Goal: Task Accomplishment & Management: Manage account settings

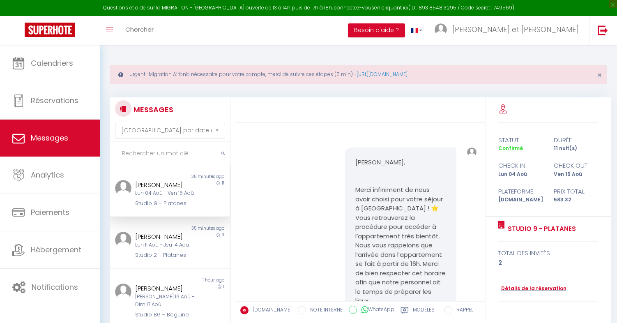
select select "message"
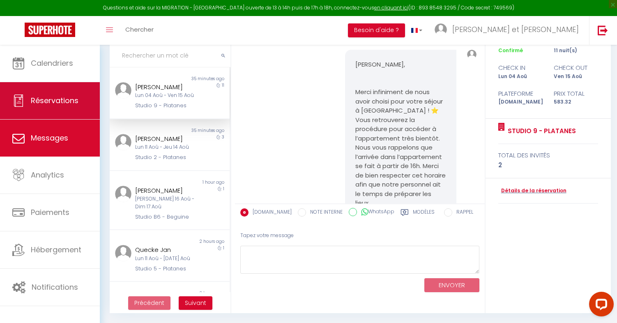
scroll to position [1341, 0]
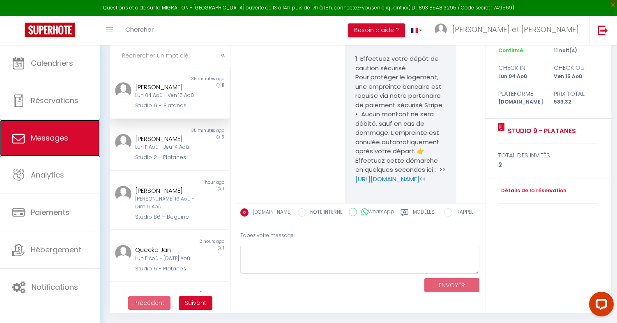
click at [50, 133] on span "Messages" at bounding box center [49, 138] width 37 height 10
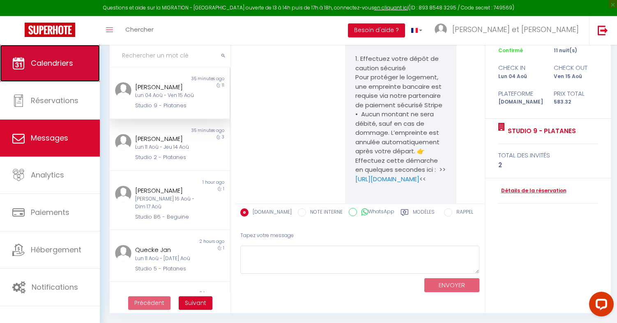
click at [53, 69] on link "Calendriers" at bounding box center [50, 63] width 100 height 37
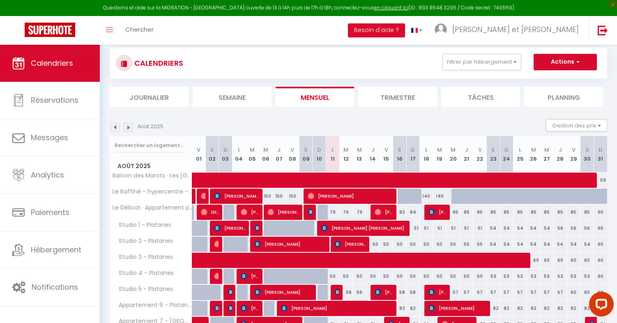
scroll to position [113, 0]
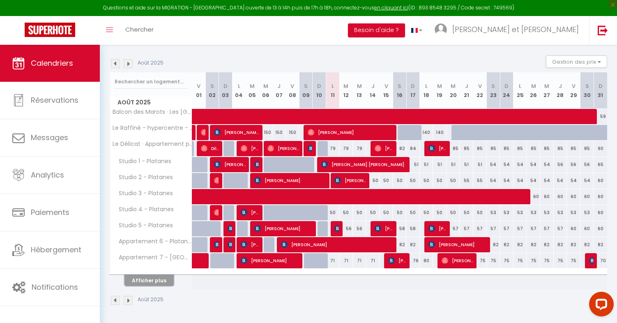
click at [157, 282] on button "Afficher plus" at bounding box center [149, 280] width 49 height 11
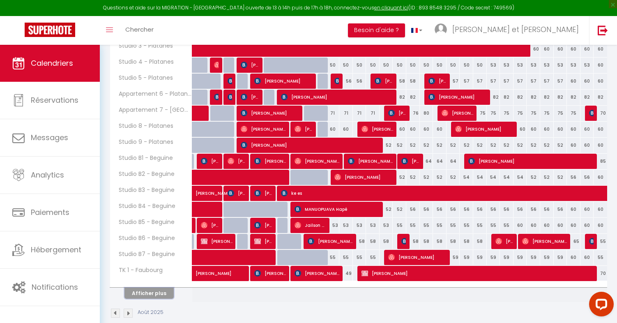
scroll to position [274, 0]
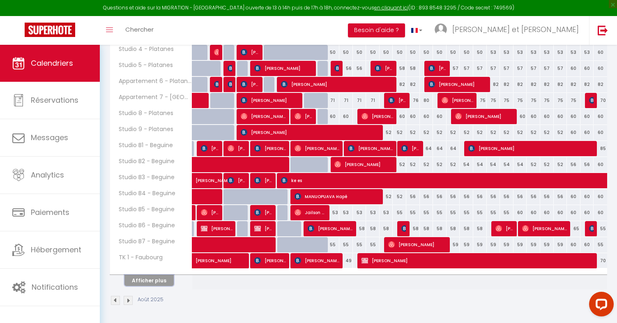
click at [154, 275] on button "Afficher plus" at bounding box center [149, 280] width 49 height 11
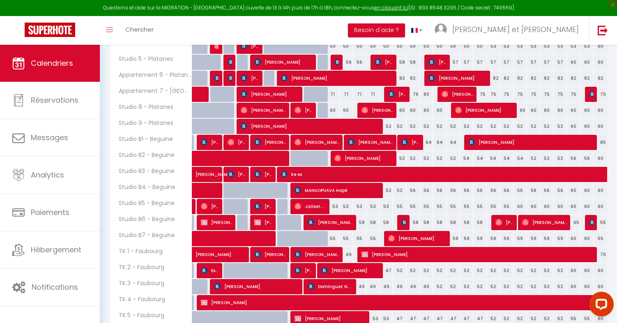
scroll to position [291, 0]
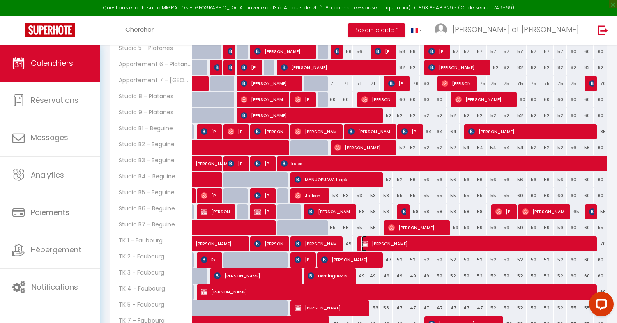
click at [397, 243] on span "[PERSON_NAME]" at bounding box center [479, 244] width 235 height 16
select select "KO"
select select "OK"
select select "0"
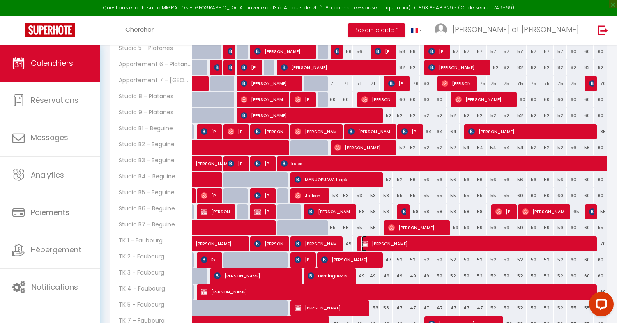
select select "1"
select select
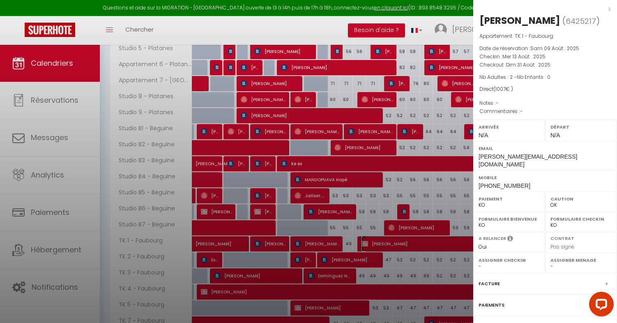
select select "49307"
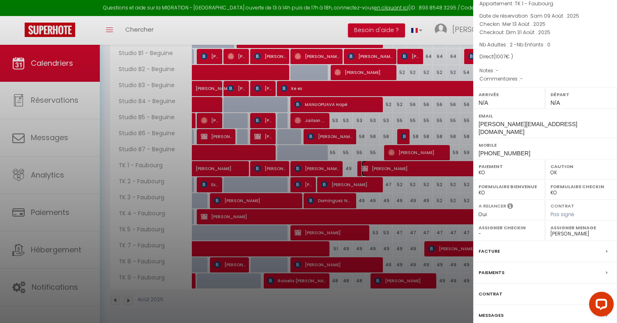
scroll to position [41, 0]
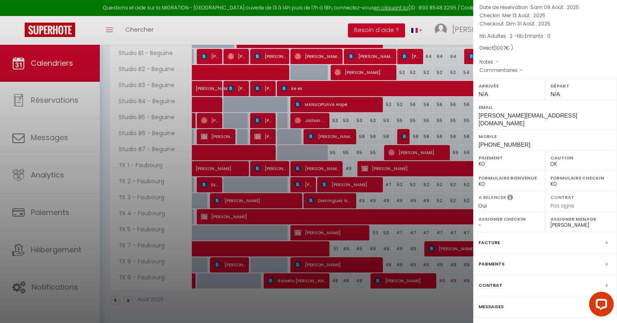
click at [510, 255] on div "Paiements" at bounding box center [545, 264] width 144 height 21
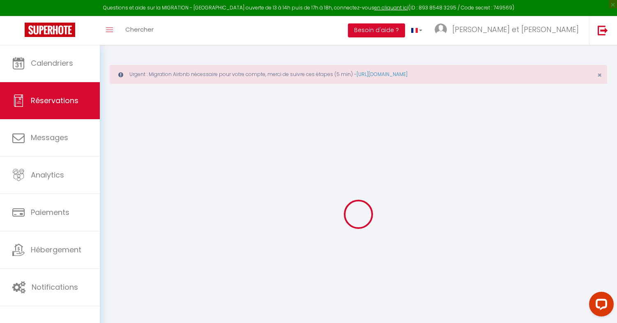
select select "0"
select select
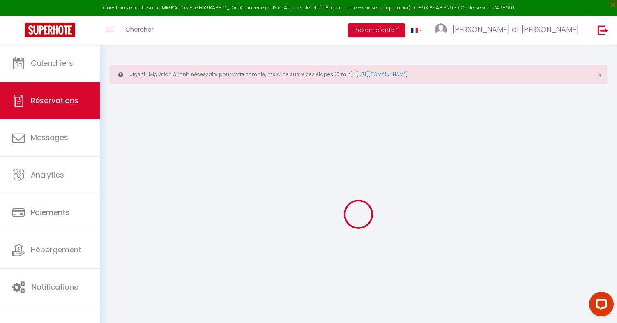
checkbox input "false"
select select
checkbox input "false"
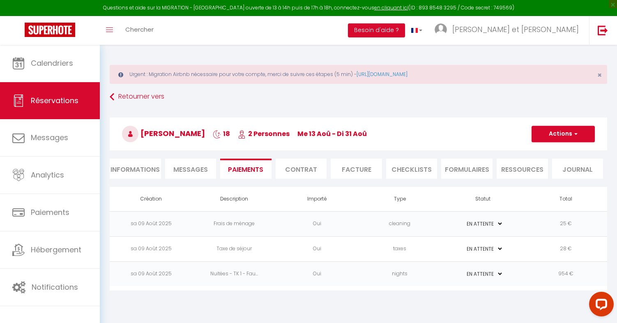
scroll to position [45, 0]
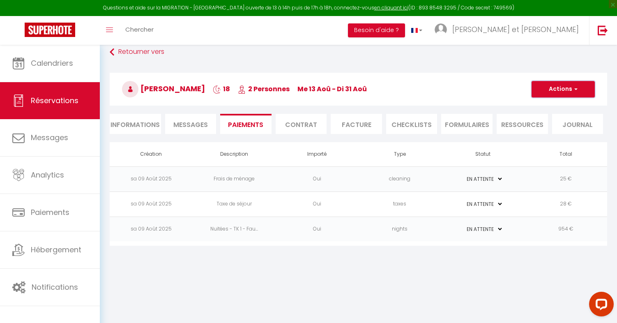
click at [549, 92] on button "Actions" at bounding box center [563, 89] width 63 height 16
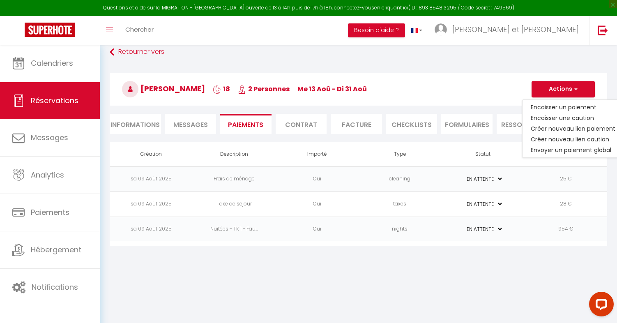
click at [498, 94] on h3 "Olivier Lefebvre 18 2 Personnes me 13 Aoû - di 31 Aoû" at bounding box center [359, 89] width 498 height 33
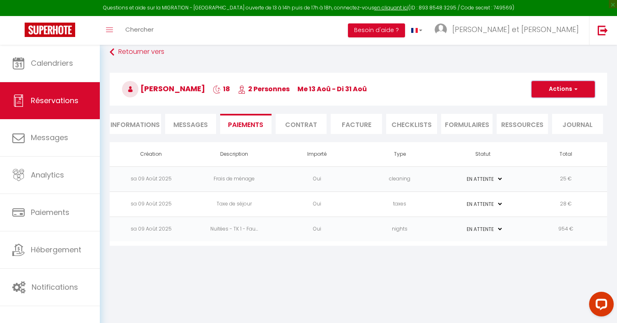
click at [549, 88] on button "Actions" at bounding box center [563, 89] width 63 height 16
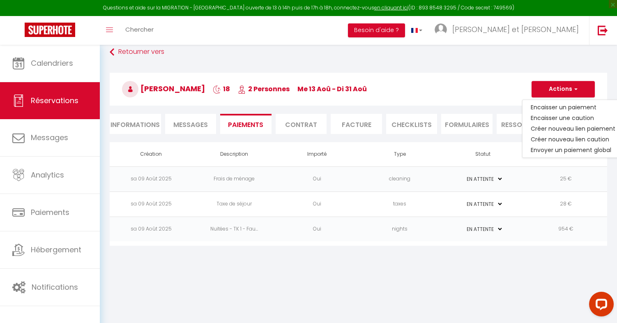
click at [490, 73] on h3 "Olivier Lefebvre 18 2 Personnes me 13 Aoû - di 31 Aoû" at bounding box center [359, 89] width 498 height 33
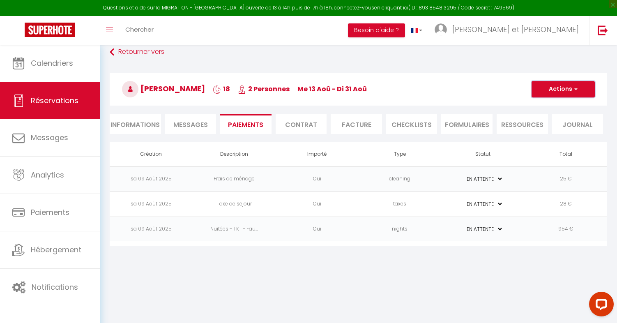
click at [586, 85] on button "Actions" at bounding box center [563, 89] width 63 height 16
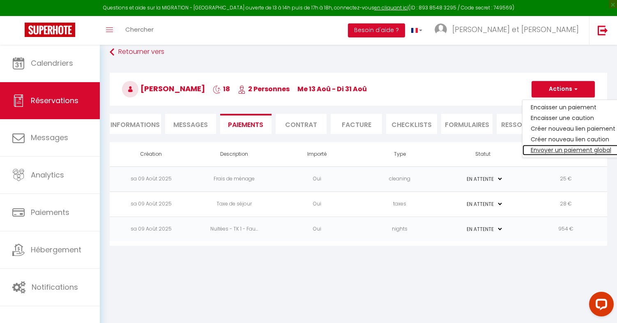
click at [566, 145] on link "Envoyer un paiement global" at bounding box center [573, 150] width 101 height 11
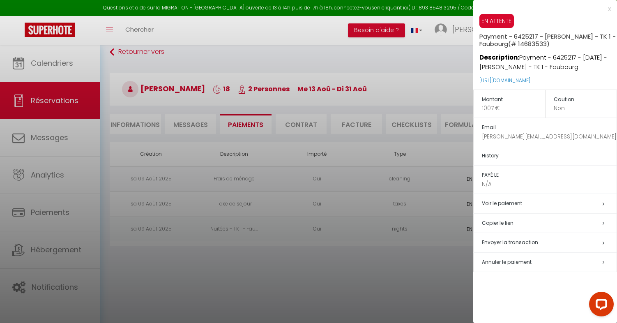
click at [539, 225] on h5 "Copier le lien" at bounding box center [549, 223] width 135 height 9
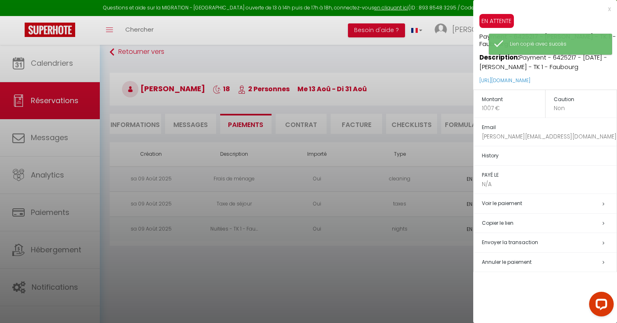
click at [437, 67] on div at bounding box center [308, 161] width 617 height 323
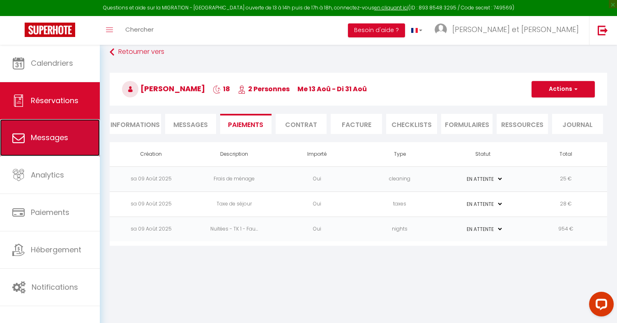
click at [47, 147] on link "Messages" at bounding box center [50, 137] width 100 height 37
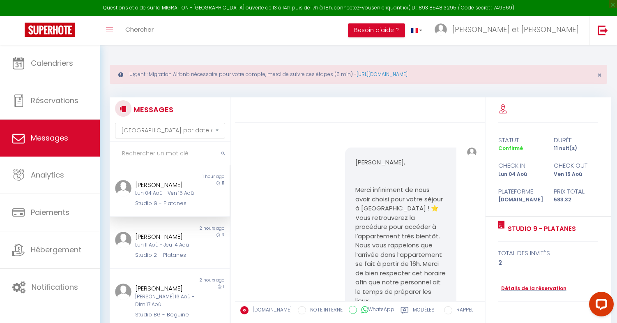
scroll to position [1777, 0]
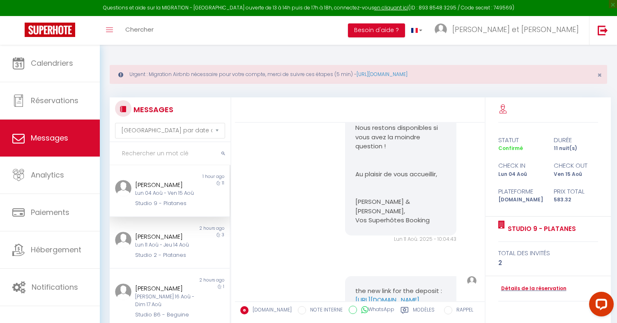
click at [164, 189] on div "[PERSON_NAME]" at bounding box center [164, 185] width 59 height 10
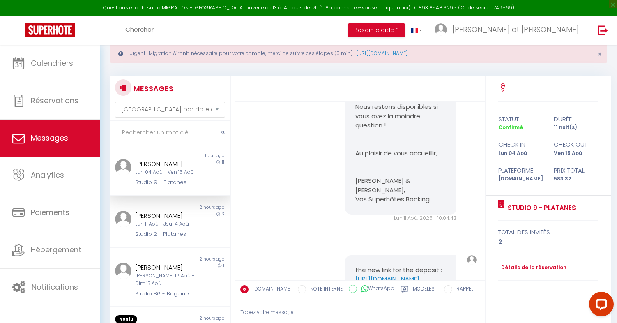
scroll to position [22, 0]
click at [521, 263] on link "Détails de la réservation" at bounding box center [532, 267] width 68 height 8
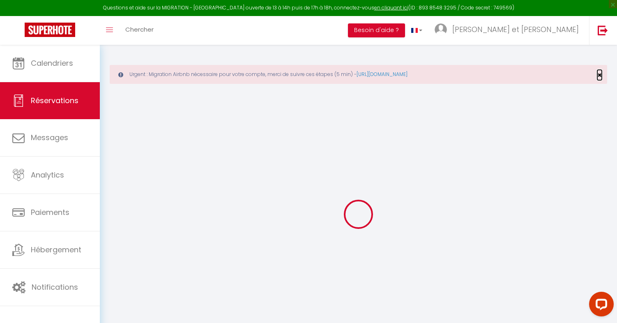
click at [600, 77] on span "×" at bounding box center [600, 75] width 5 height 10
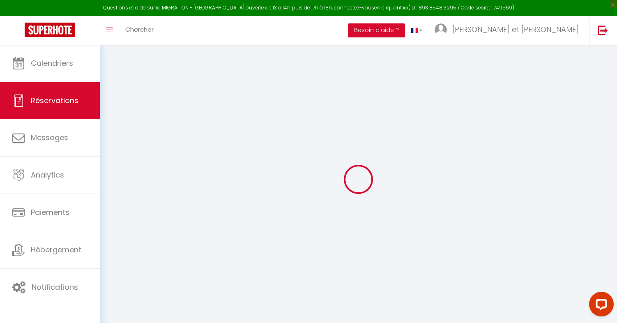
type input "Alex"
type input "Plotnikov"
type input "aplotn.664632@guest.booking.com"
type input "+4917631177091"
type input "."
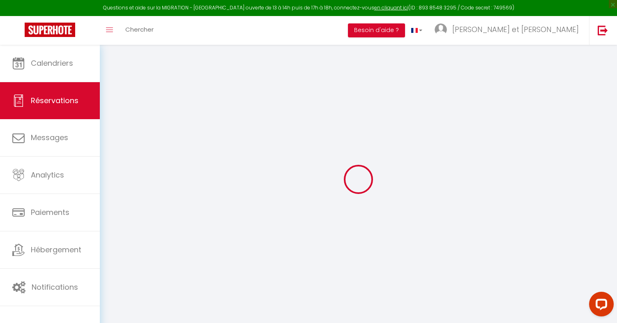
select select "DE"
type input "96.44"
type input "8.17"
select select "72279"
select select "1"
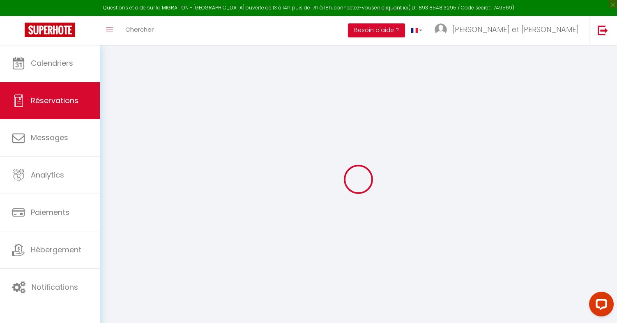
select select
type input "2"
select select "12"
select select
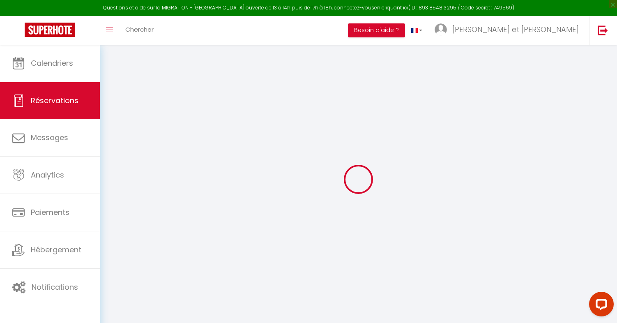
type input "542.3"
checkbox input "false"
type input "0"
select select "2"
type input "0"
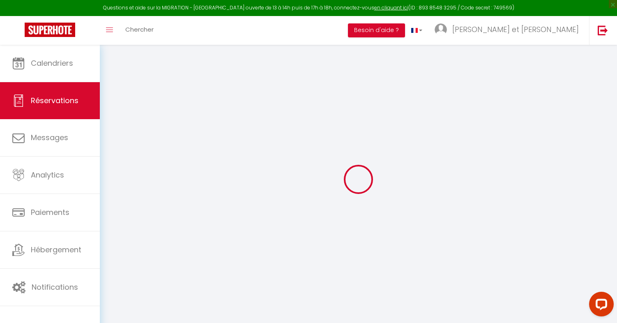
type input "0"
select select
select select "14"
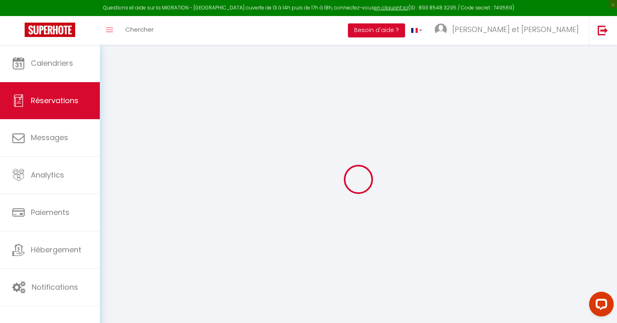
checkbox input "false"
select select
checkbox input "false"
select select
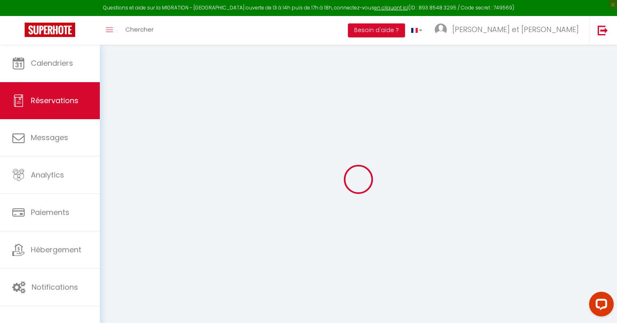
select select
checkbox input "false"
type textarea "** THIS RESERVATION HAS BEEN PRE-PAID ** BOOKING NOTE : Payment charge is EUR 8…"
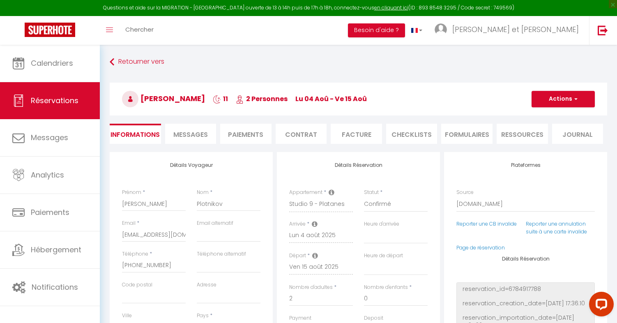
select select
checkbox input "false"
type input "25"
type input "16.02"
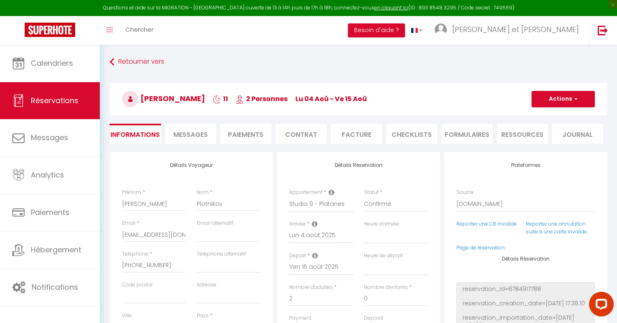
select select
checkbox input "false"
select select
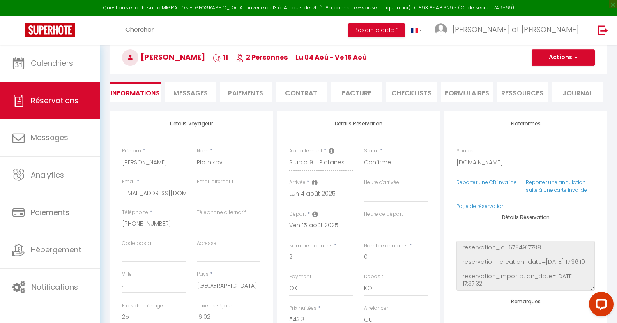
scroll to position [54, 0]
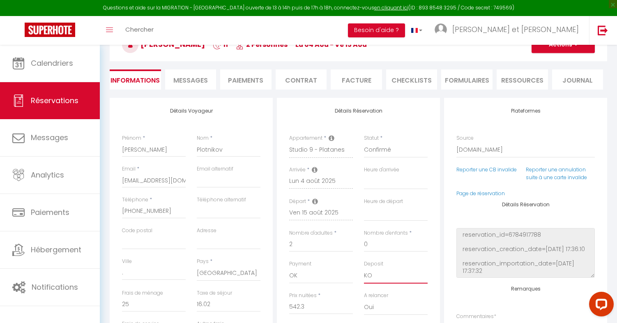
click at [372, 271] on select "OK KO" at bounding box center [396, 276] width 64 height 16
select select "15"
select select
checkbox input "false"
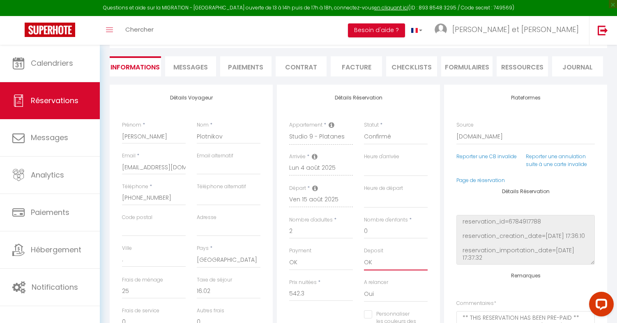
scroll to position [0, 0]
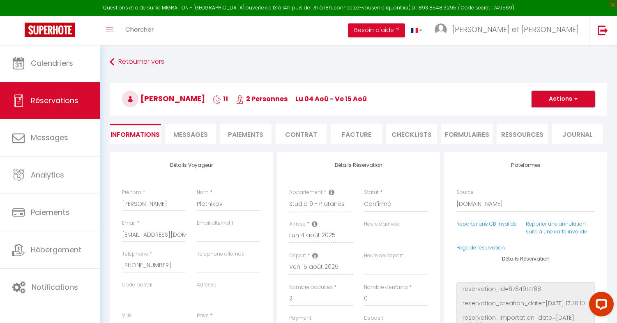
click at [551, 98] on button "Actions" at bounding box center [563, 99] width 63 height 16
click at [541, 114] on link "Enregistrer" at bounding box center [555, 117] width 65 height 11
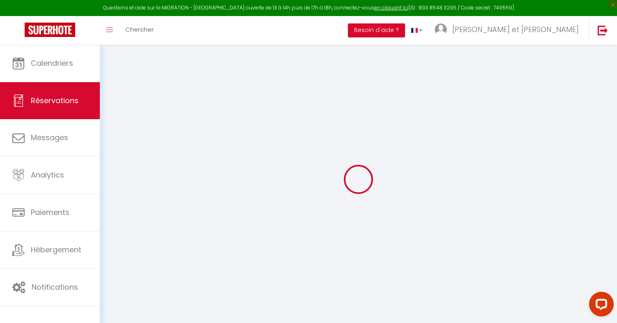
select select "not_cancelled"
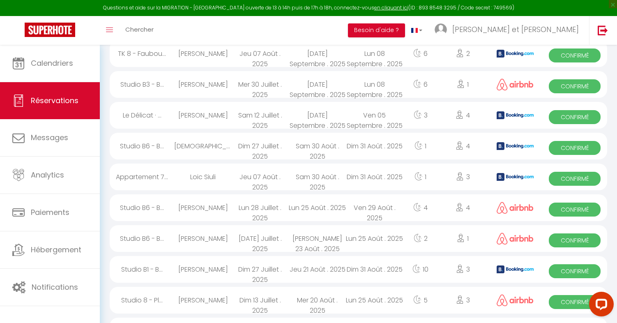
scroll to position [316, 0]
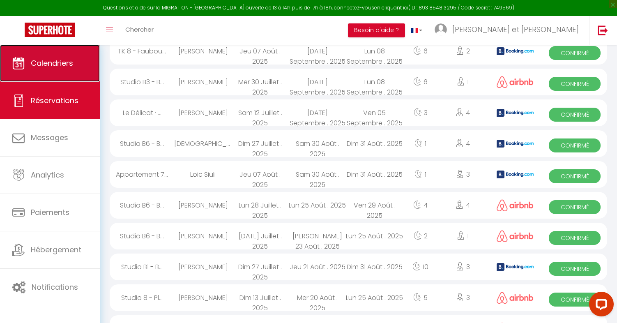
click at [66, 69] on link "Calendriers" at bounding box center [50, 63] width 100 height 37
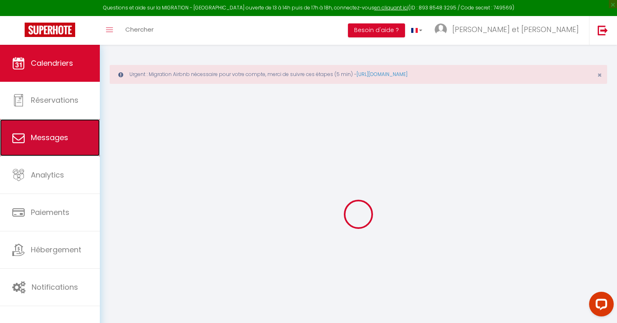
click at [53, 136] on span "Messages" at bounding box center [49, 137] width 37 height 10
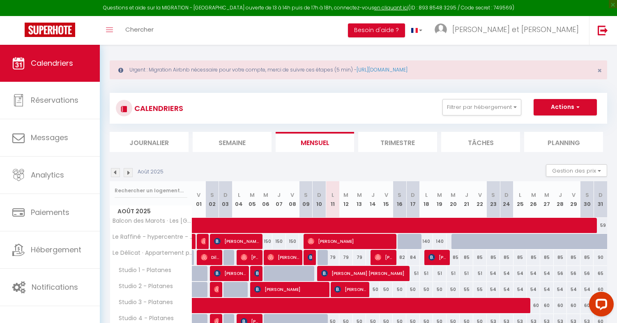
scroll to position [113, 0]
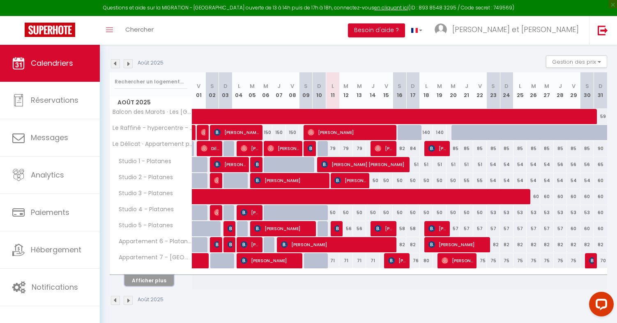
click at [166, 278] on button "Afficher plus" at bounding box center [149, 280] width 49 height 11
select select
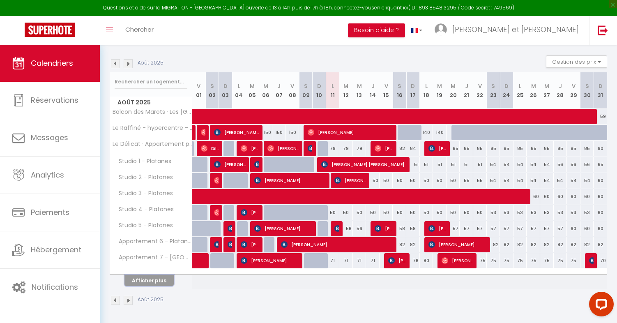
select select
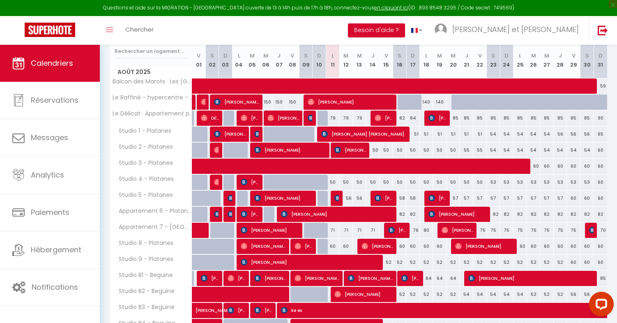
scroll to position [151, 0]
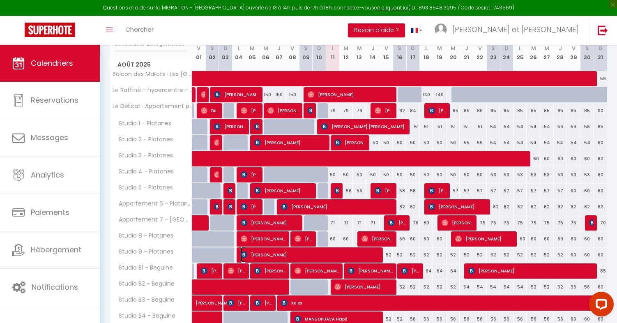
click at [302, 257] on span "[PERSON_NAME]" at bounding box center [311, 255] width 140 height 16
select select "OK"
select select "0"
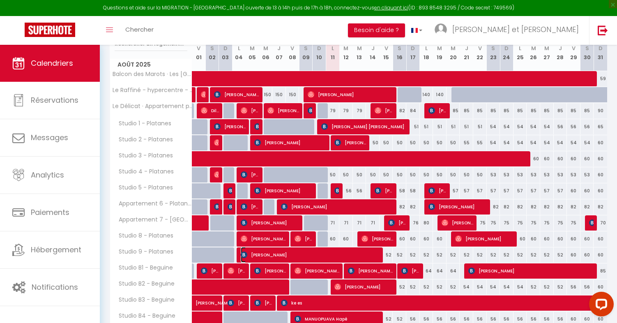
select select "1"
select select
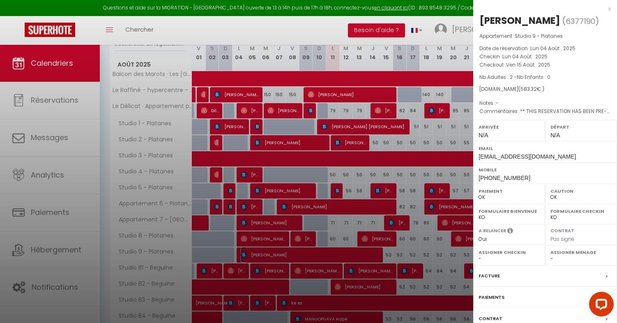
select select "49307"
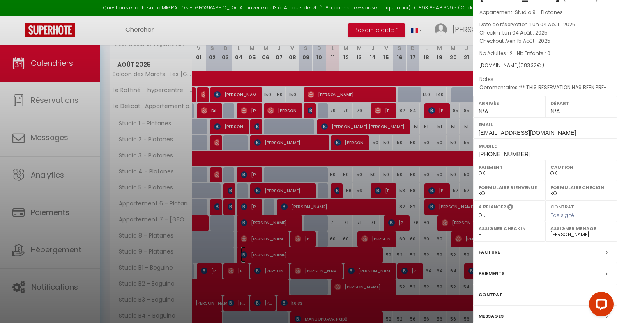
scroll to position [60, 0]
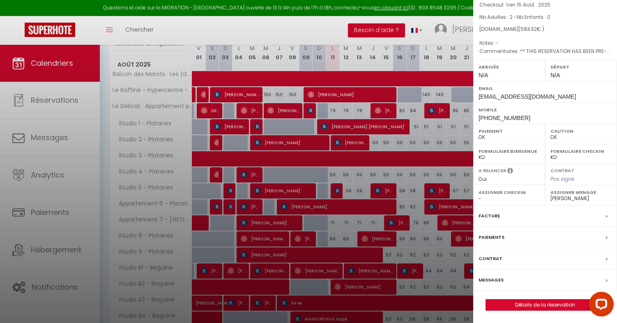
click at [507, 280] on div "Messages" at bounding box center [545, 280] width 144 height 21
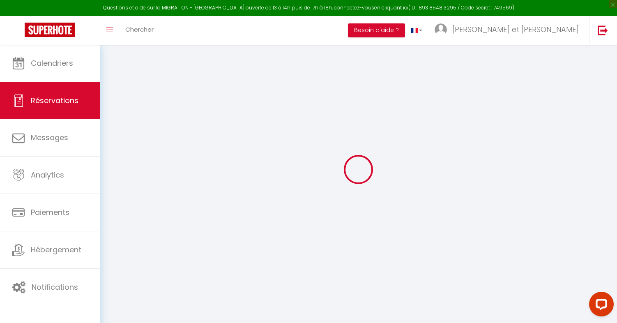
select select
checkbox input "false"
type textarea "** THIS RESERVATION HAS BEEN PRE-PAID ** BOOKING NOTE : Payment charge is EUR 8…"
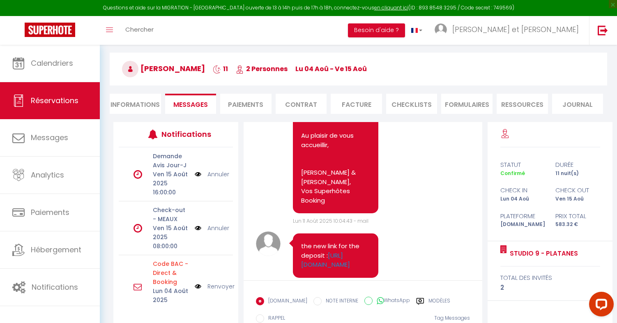
scroll to position [122, 0]
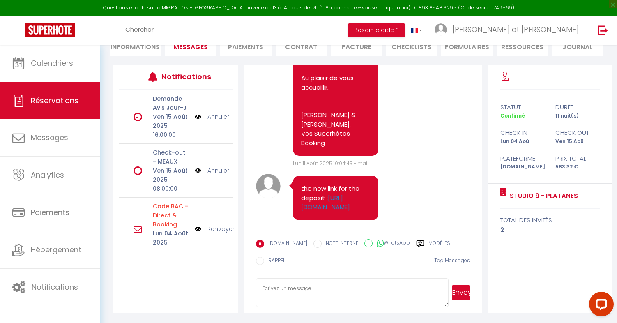
click at [417, 247] on icon at bounding box center [420, 244] width 8 height 8
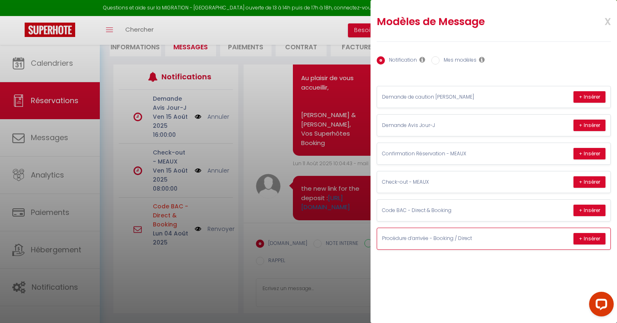
click at [464, 248] on div "Procédure d’arrivée - Booking / Direct + Insérer" at bounding box center [493, 238] width 233 height 21
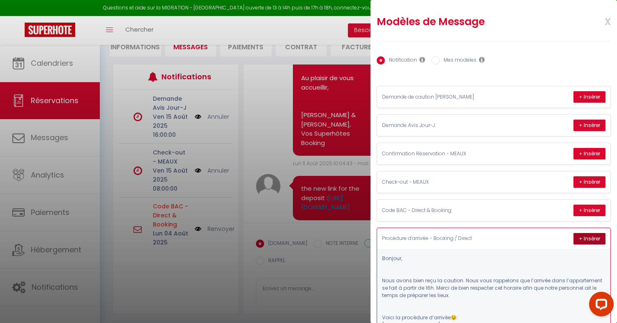
click at [591, 236] on button "+ Insérer" at bounding box center [590, 239] width 32 height 12
type textarea "Bonjour, Nous avons bien reçu la caution. Nous vous rappelons que l’arrivée dan…"
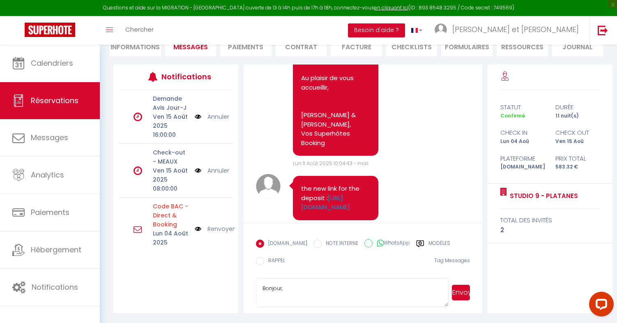
click at [355, 284] on textarea "Bonjour, Nous avons bien reçu la caution. Nous vous rappelons que l’arrivée dan…" at bounding box center [352, 292] width 193 height 29
click at [429, 240] on label "Modèles" at bounding box center [440, 245] width 22 height 10
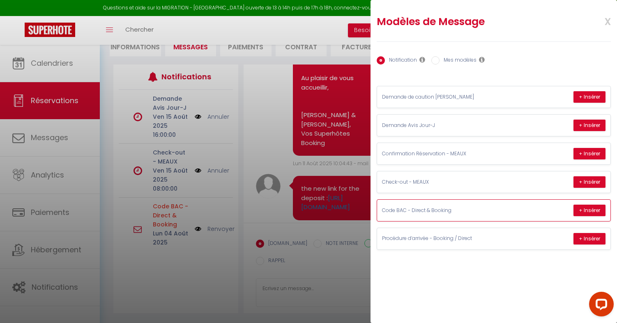
click at [499, 214] on div "Code BAC - Direct & Booking + Insérer" at bounding box center [493, 210] width 233 height 21
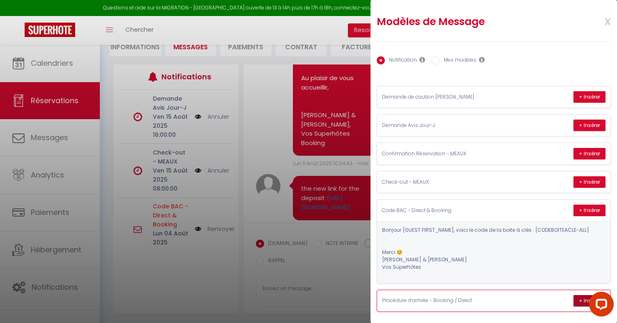
click at [581, 300] on button "+ Insérer" at bounding box center [590, 301] width 32 height 12
type textarea "Bonjour, Nous avons bien reçu la caution. Nous vous rappelons que l’arrivée dan…"
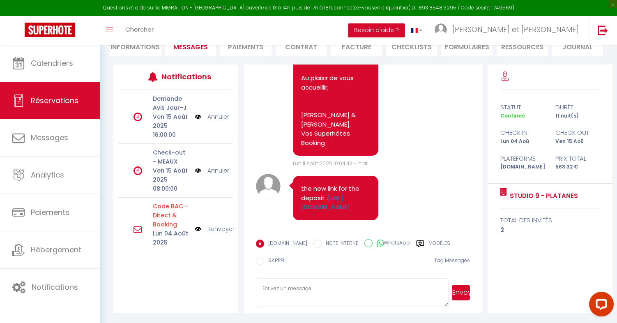
scroll to position [0, 0]
click at [417, 245] on icon at bounding box center [420, 243] width 7 height 7
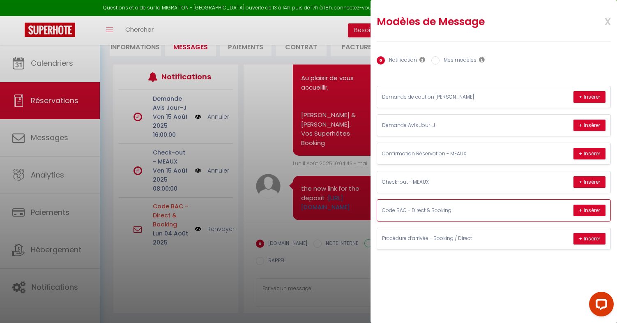
click at [445, 211] on p "Code BAC - Direct & Booking" at bounding box center [443, 211] width 123 height 8
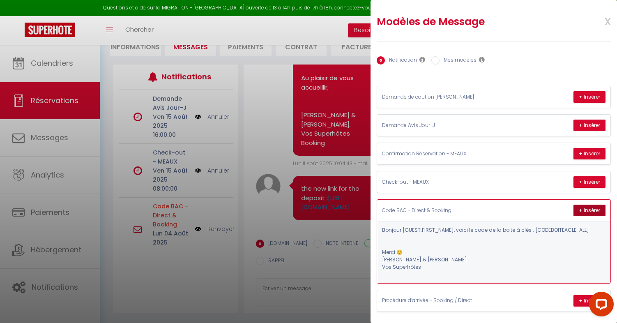
click at [580, 208] on button "+ Insérer" at bounding box center [590, 211] width 32 height 12
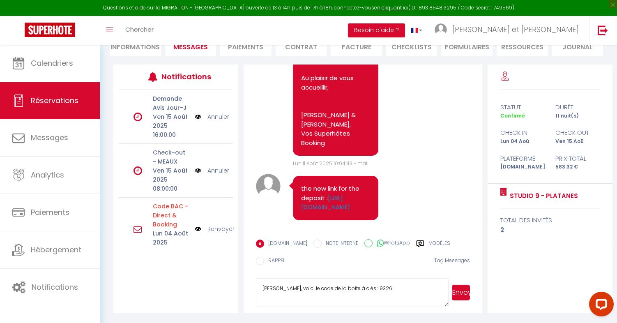
scroll to position [5, 0]
click at [378, 285] on textarea "Bonjour Alex, voici le code de la boite à clés : 9326 Merci ☺️ Samuel &amp; Leï…" at bounding box center [352, 292] width 193 height 29
type textarea "Bonjour Alex, voici le code de la boite à clés : Merci ☺️ Samuel &amp; Leïla Vo…"
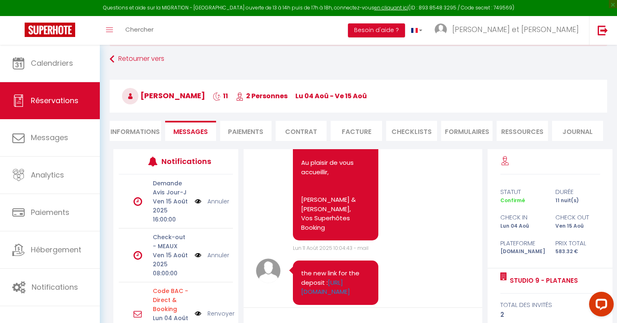
scroll to position [5, 0]
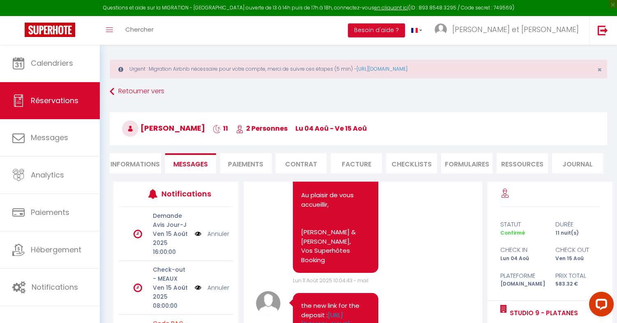
click at [145, 159] on li "Informations" at bounding box center [135, 163] width 51 height 20
select select
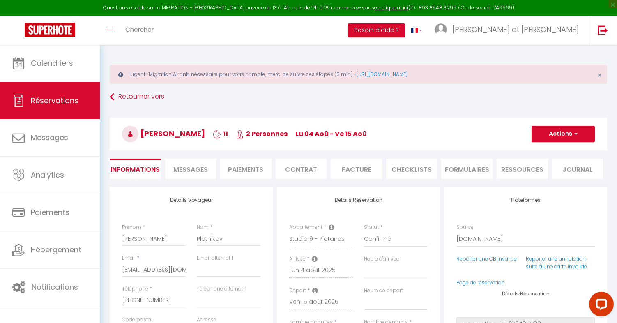
select select
checkbox input "false"
select select
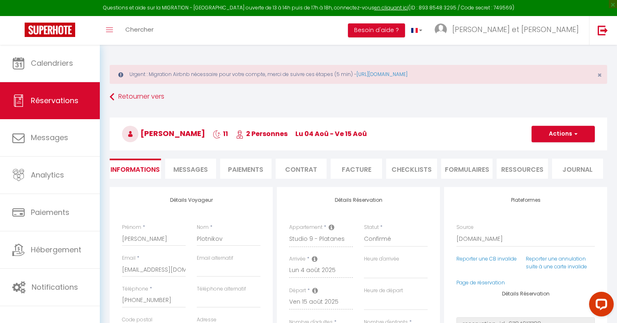
checkbox input "false"
drag, startPoint x: 205, startPoint y: 133, endPoint x: 140, endPoint y: 131, distance: 64.9
click at [140, 131] on h3 "Alex Plotnikov 11 2 Personnes lu 04 Aoû - ve 15 Aoû" at bounding box center [359, 134] width 498 height 33
copy span "Alex Plotnikov"
select select
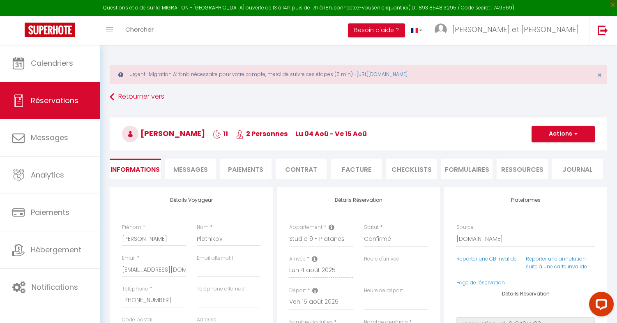
select select
checkbox input "false"
select select
checkbox input "false"
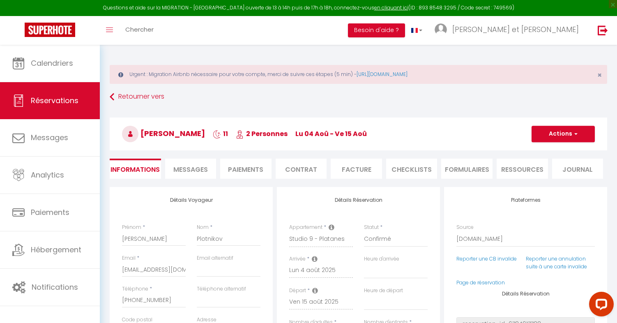
select select
checkbox input "false"
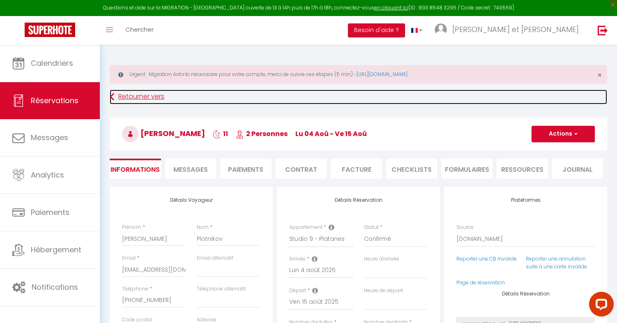
click at [114, 98] on icon at bounding box center [112, 97] width 5 height 15
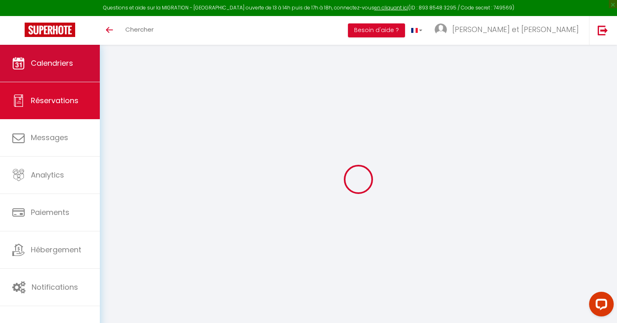
click at [64, 81] on link "Calendriers" at bounding box center [50, 63] width 100 height 37
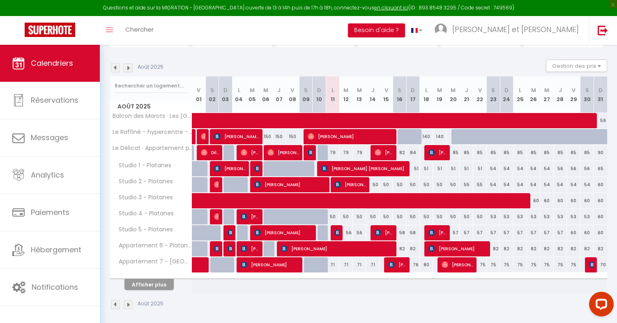
scroll to position [113, 0]
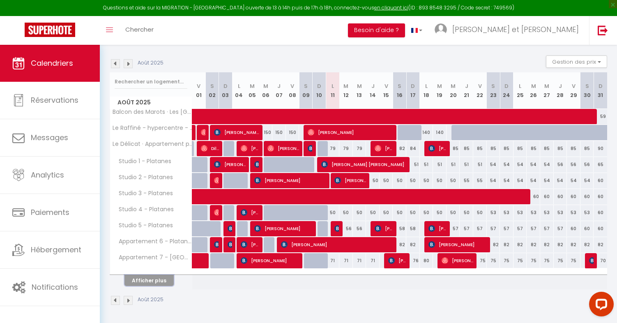
click at [153, 276] on button "Afficher plus" at bounding box center [149, 280] width 49 height 11
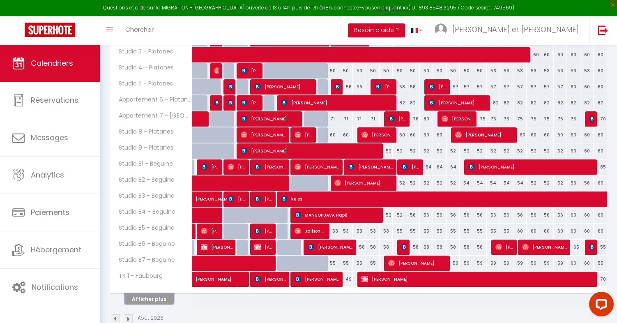
scroll to position [274, 0]
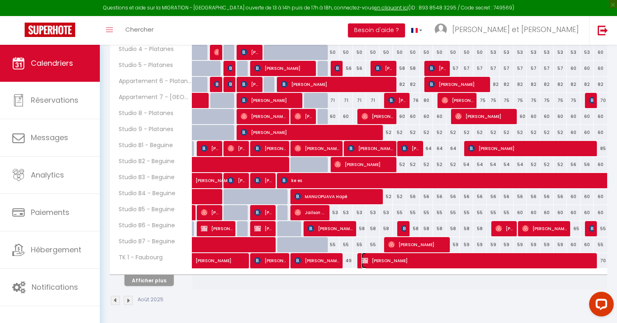
click at [397, 265] on span "[PERSON_NAME]" at bounding box center [479, 261] width 235 height 16
select select "KO"
select select "OK"
select select "0"
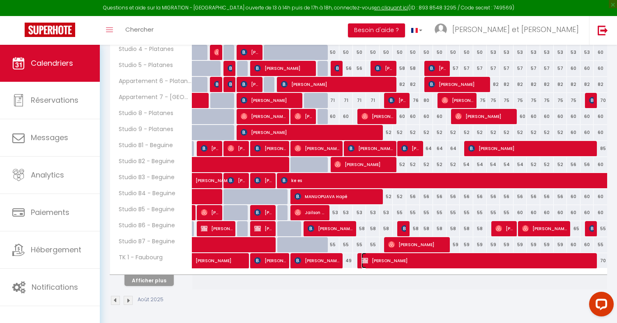
select select "1"
select select
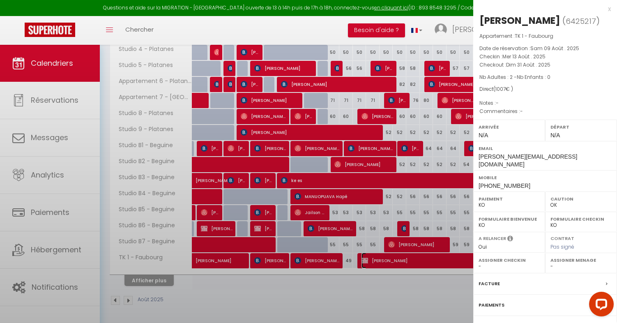
select select "49307"
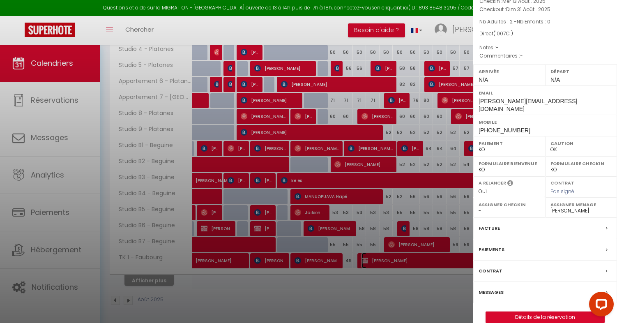
scroll to position [60, 0]
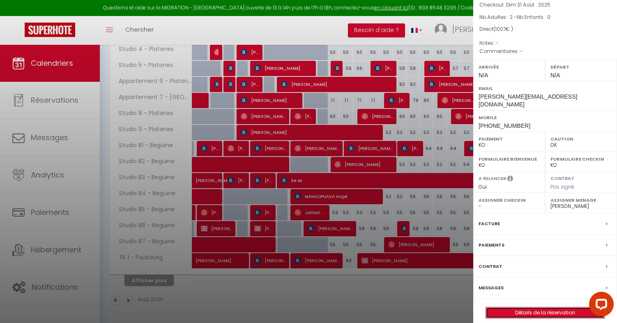
click at [519, 307] on link "Détails de la réservation" at bounding box center [545, 312] width 118 height 11
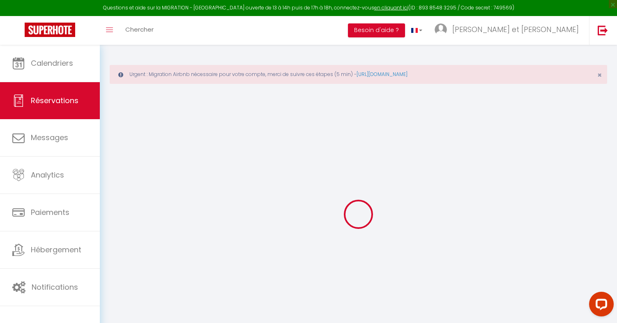
type input "Olivier"
type input "Lefebvre"
type input "olivier-lefebvre@hotmail.fr"
type input "+33663839240"
type input "."
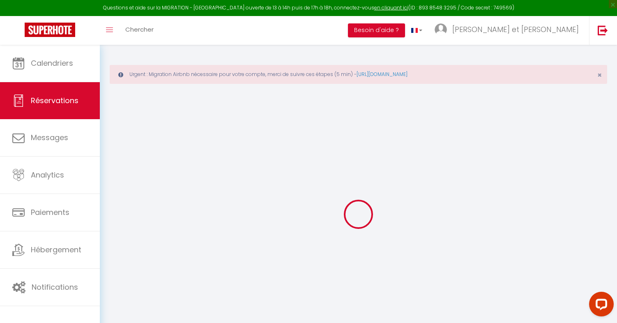
select select "FR"
select select "72275"
select select "2"
type input "Mer 13 Août 2025"
select select
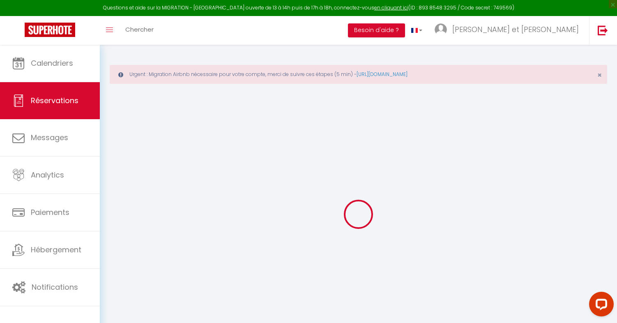
type input "Dim 31 Août 2025"
select select
type input "2"
select select "10"
select select
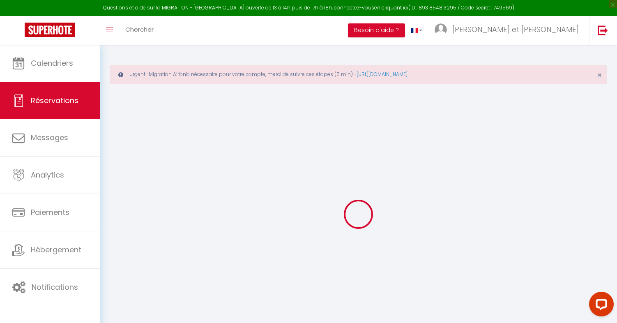
type input "954"
checkbox input "false"
type input "1007"
type input "0"
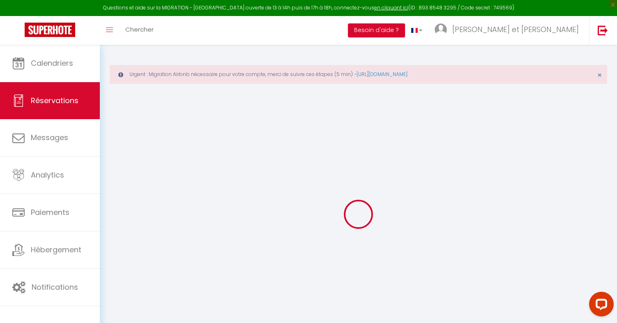
type input "0"
select select
select select "15"
checkbox input "false"
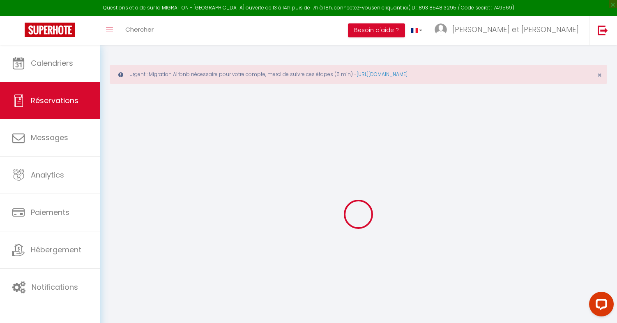
select select
checkbox input "false"
select select
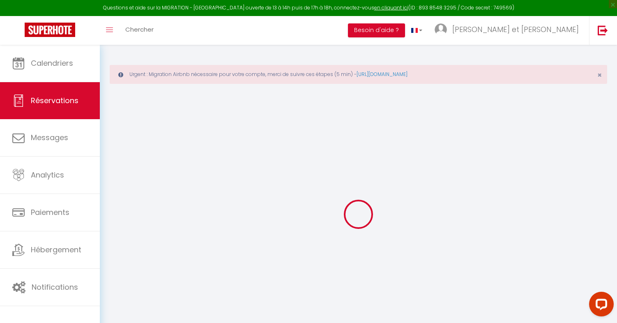
checkbox input "false"
select select
checkbox input "false"
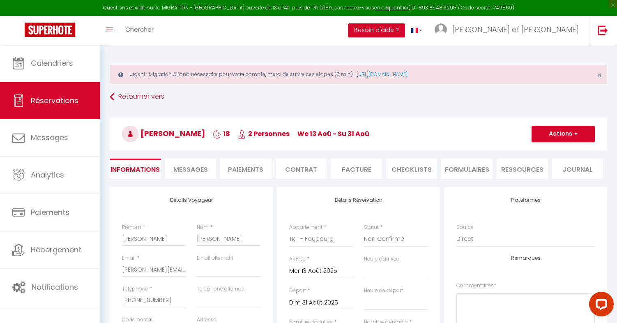
type input "25"
type input "28"
select select
checkbox input "false"
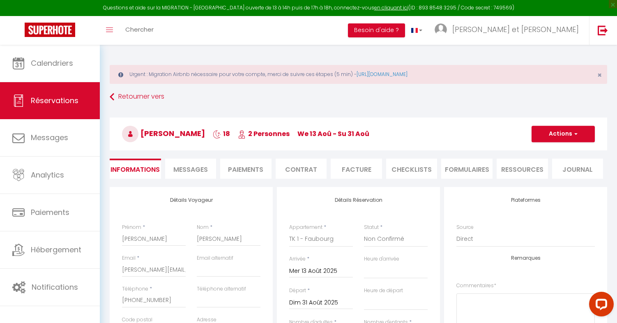
select select
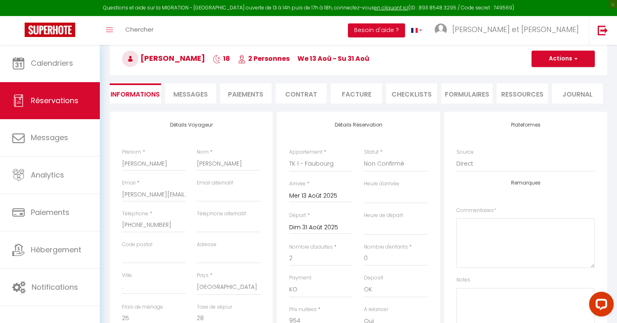
scroll to position [69, 0]
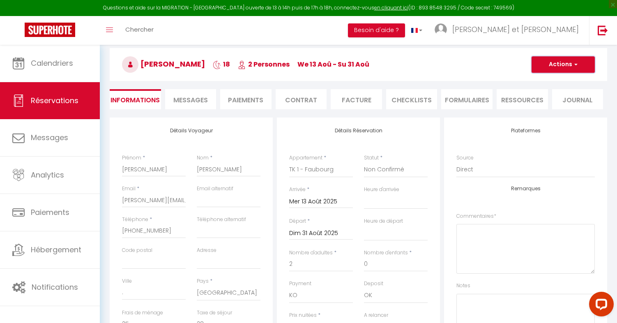
click at [565, 63] on button "Actions" at bounding box center [563, 64] width 63 height 16
click at [440, 77] on h3 "Olivier Lefebvre 18 2 Personnes We 13 Aoû - Su 31 Aoû" at bounding box center [359, 64] width 498 height 33
click at [247, 96] on li "Paiements" at bounding box center [245, 99] width 51 height 20
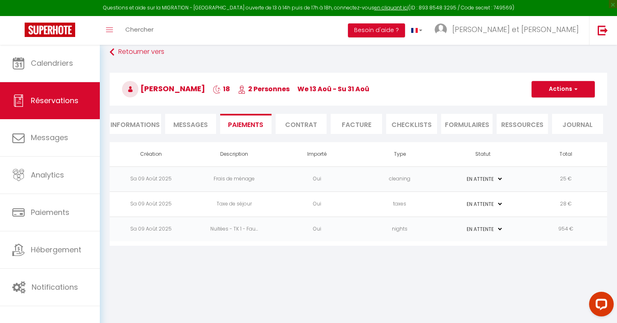
scroll to position [45, 0]
click at [184, 120] on span "Messages" at bounding box center [190, 124] width 35 height 9
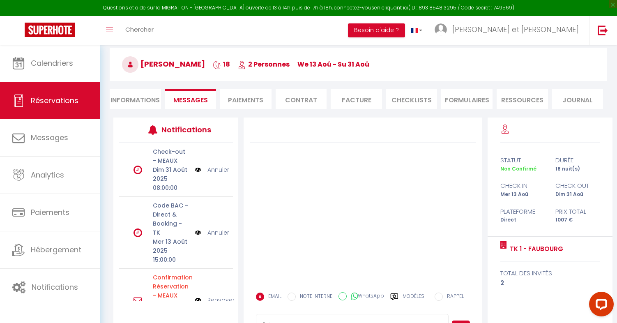
click at [138, 102] on li "Informations" at bounding box center [135, 99] width 51 height 20
select select
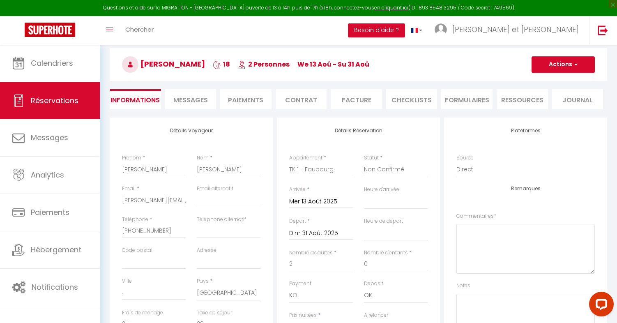
click at [246, 112] on div "Retourner vers Olivier Lefebvre 18 2 Personnes We 13 Aoû - Su 31 Aoû Actions En…" at bounding box center [358, 68] width 508 height 97
click at [249, 102] on li "Paiements" at bounding box center [245, 99] width 51 height 20
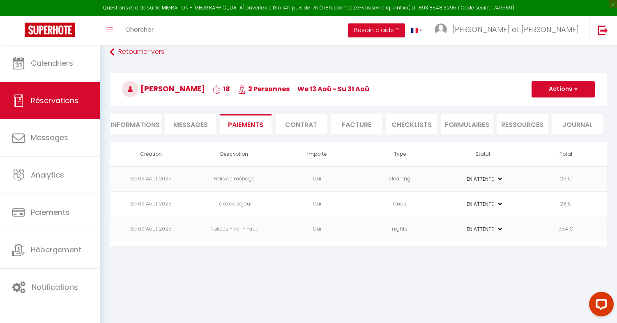
click at [147, 131] on li "Informations" at bounding box center [135, 124] width 51 height 20
select select
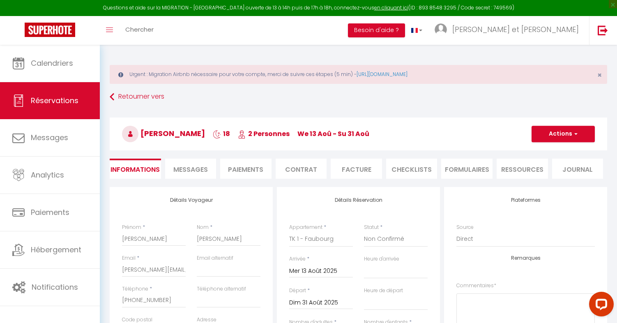
click at [242, 173] on li "Paiements" at bounding box center [245, 169] width 51 height 20
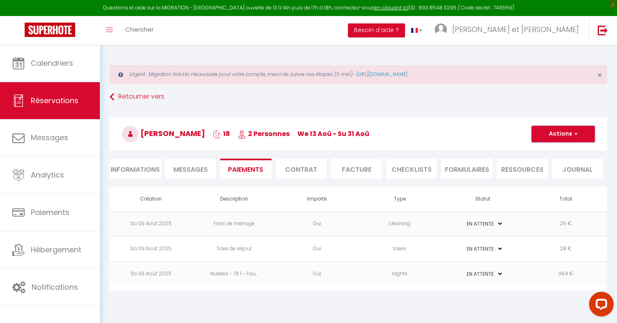
click at [561, 136] on button "Actions" at bounding box center [563, 134] width 63 height 16
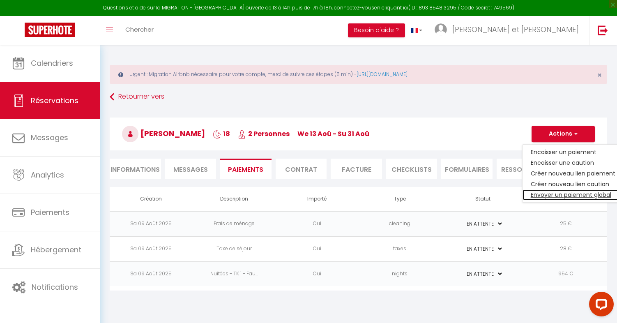
click at [554, 195] on link "Envoyer un paiement global" at bounding box center [573, 194] width 101 height 11
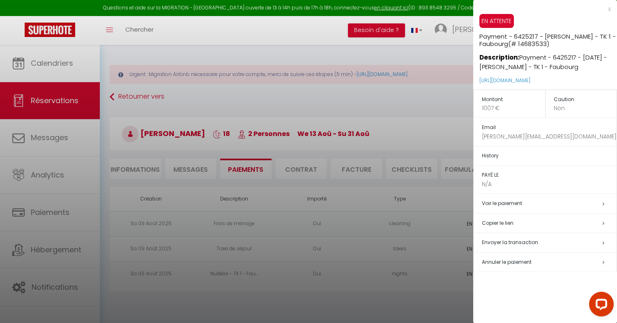
click at [515, 223] on h5 "Copier le lien" at bounding box center [549, 223] width 135 height 9
click at [361, 71] on div at bounding box center [308, 161] width 617 height 323
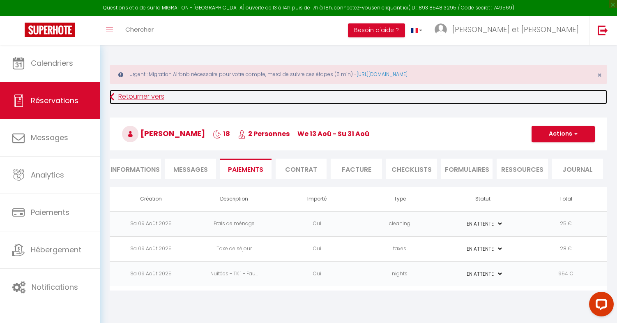
click at [147, 95] on link "Retourner vers" at bounding box center [359, 97] width 498 height 15
select select
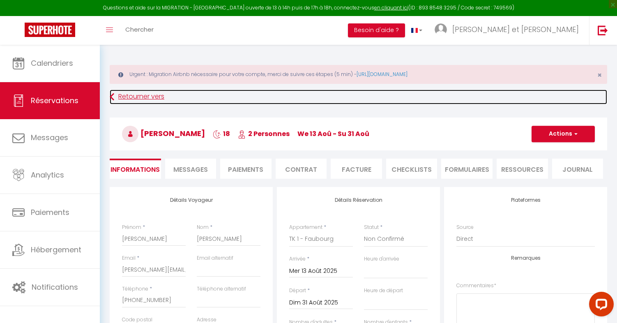
click at [147, 95] on link "Retourner vers" at bounding box center [359, 97] width 498 height 15
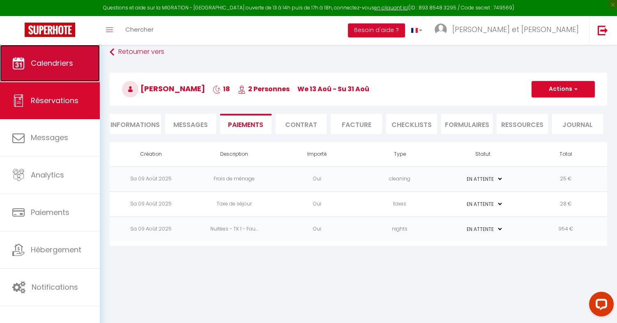
click at [66, 69] on link "Calendriers" at bounding box center [50, 63] width 100 height 37
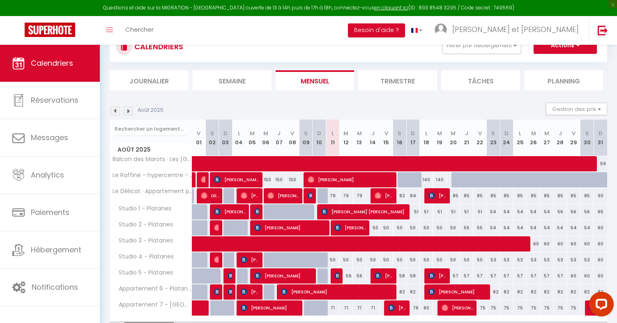
scroll to position [69, 0]
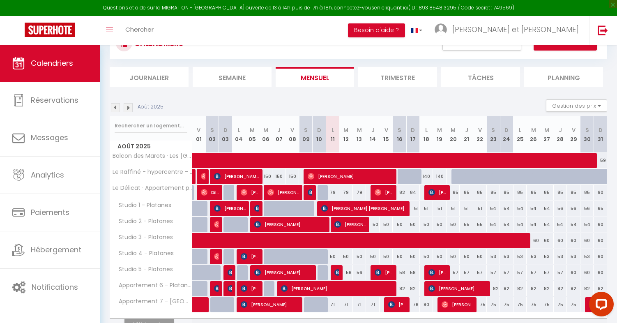
click at [455, 192] on div "85" at bounding box center [454, 192] width 14 height 15
type input "85"
type input "Mer 20 Août 2025"
type input "Jeu 21 Août 2025"
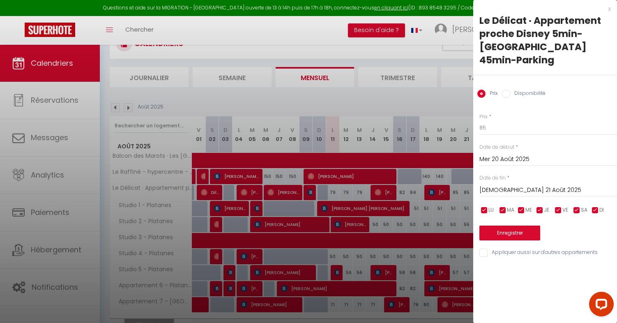
click at [455, 192] on div at bounding box center [308, 161] width 617 height 323
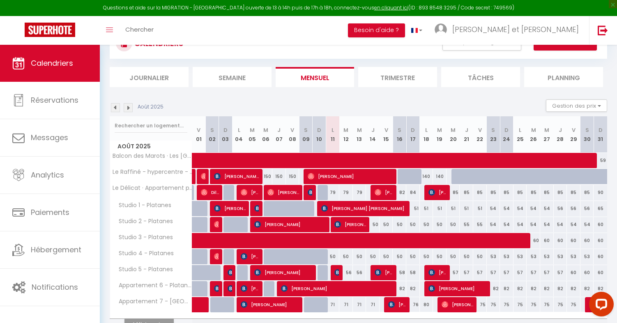
scroll to position [113, 0]
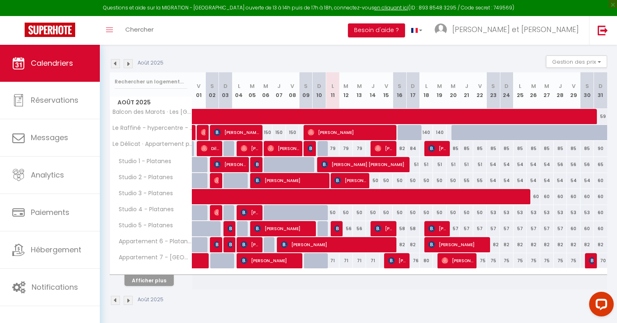
click at [337, 211] on div "50" at bounding box center [333, 212] width 14 height 15
type input "50"
type input "Lun 11 Août 2025"
type input "[DATE] Août 2025"
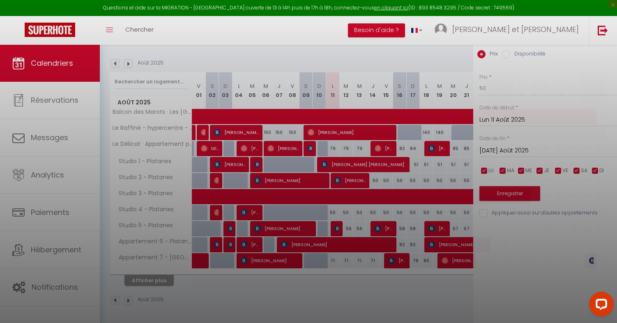
click at [337, 211] on div at bounding box center [308, 161] width 617 height 323
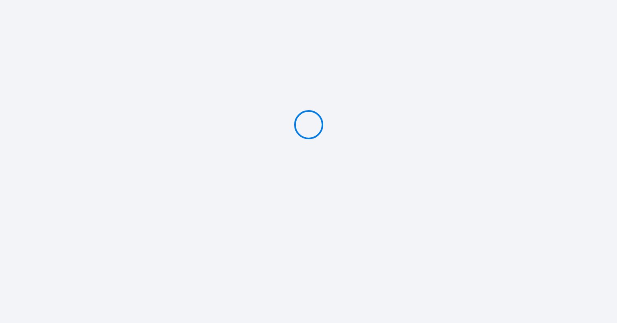
type input "PAYER 1007 €"
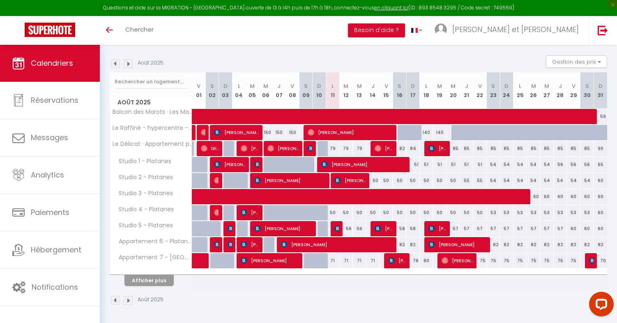
click at [160, 286] on th "Afficher plus" at bounding box center [151, 279] width 82 height 21
click at [159, 275] on button "Afficher plus" at bounding box center [149, 280] width 49 height 11
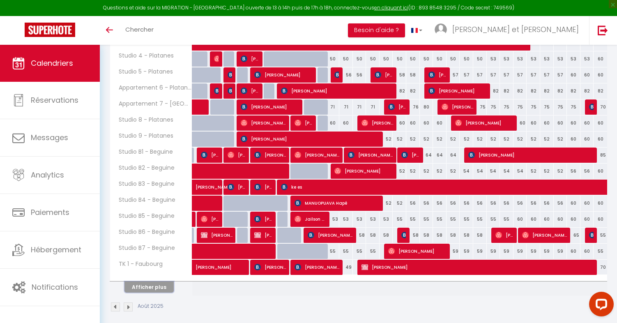
scroll to position [239, 0]
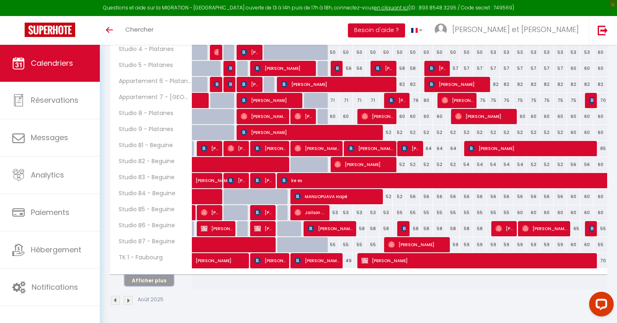
click at [161, 281] on button "Afficher plus" at bounding box center [149, 280] width 49 height 11
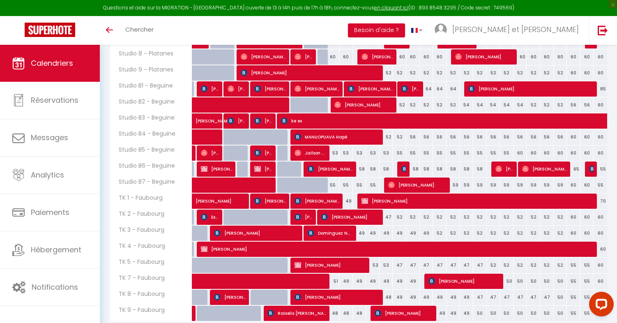
scroll to position [331, 0]
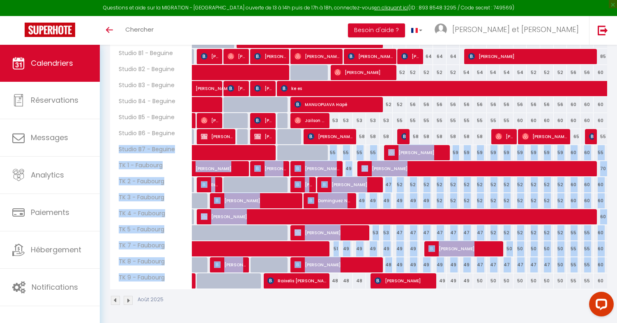
drag, startPoint x: 119, startPoint y: 146, endPoint x: 183, endPoint y: 288, distance: 155.0
click at [183, 288] on tbody "Balcon des Marots · Les [GEOGRAPHIC_DATA] - 5min du centre-ville [GEOGRAPHIC_DA…" at bounding box center [359, 72] width 498 height 433
click at [196, 304] on div "Août 2025" at bounding box center [359, 301] width 498 height 24
drag, startPoint x: 148, startPoint y: 196, endPoint x: 181, endPoint y: 285, distance: 94.7
click at [181, 285] on tbody "Balcon des Marots · Les [GEOGRAPHIC_DATA] - 5min du centre-ville [GEOGRAPHIC_DA…" at bounding box center [359, 72] width 498 height 433
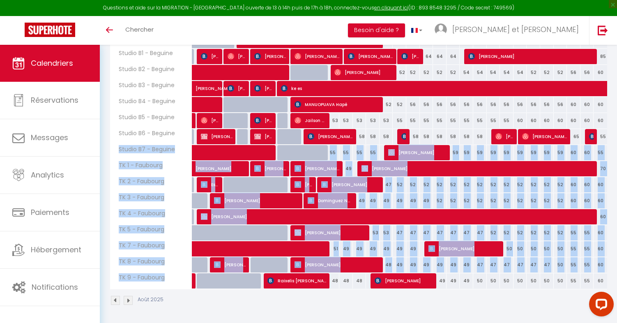
click at [238, 295] on div "Août 2025" at bounding box center [359, 301] width 498 height 24
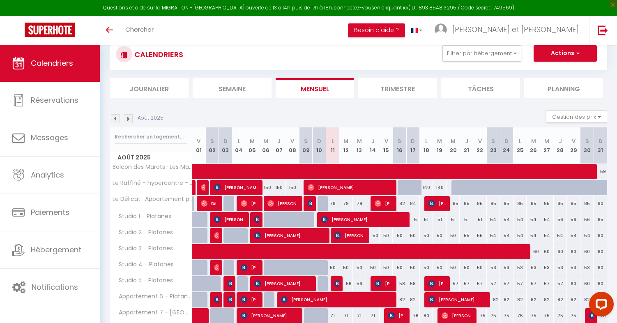
scroll to position [0, 0]
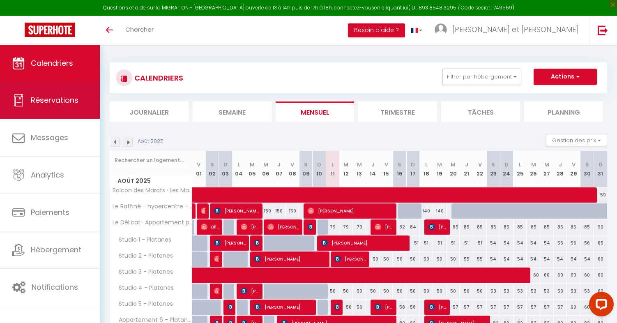
click at [62, 98] on span "Réservations" at bounding box center [55, 100] width 48 height 10
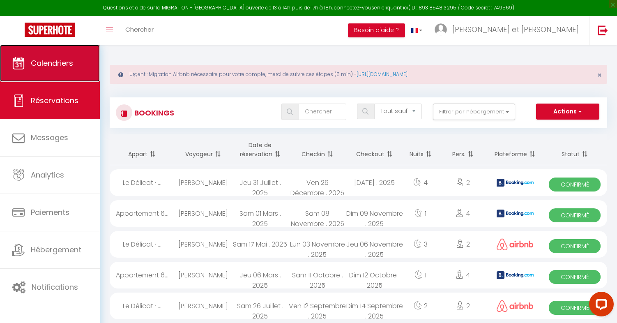
click at [64, 55] on link "Calendriers" at bounding box center [50, 63] width 100 height 37
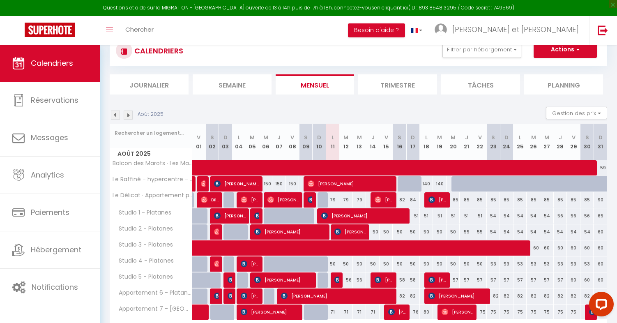
scroll to position [113, 0]
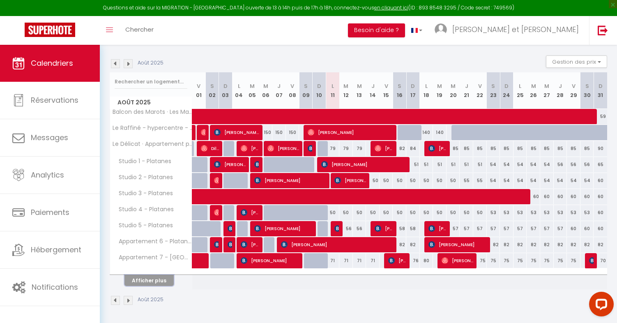
click at [159, 281] on button "Afficher plus" at bounding box center [149, 280] width 49 height 11
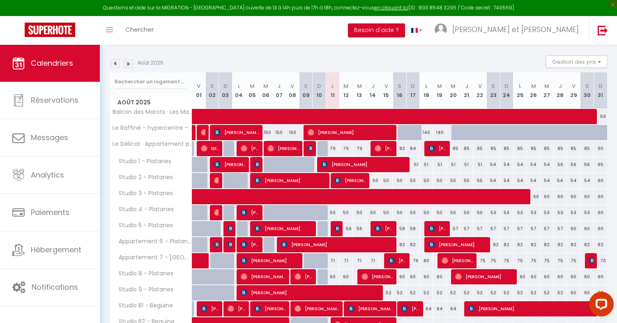
scroll to position [274, 0]
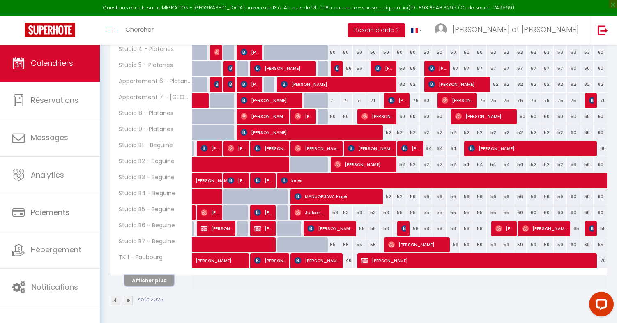
click at [157, 279] on button "Afficher plus" at bounding box center [149, 280] width 49 height 11
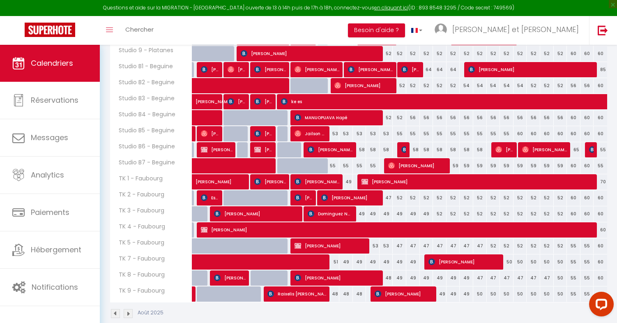
scroll to position [366, 0]
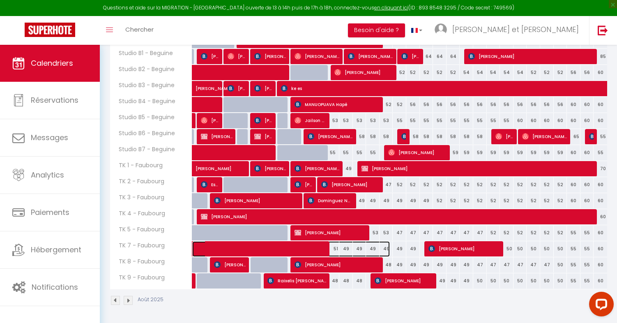
click at [323, 250] on span at bounding box center [295, 249] width 189 height 16
select select "OK"
select select "0"
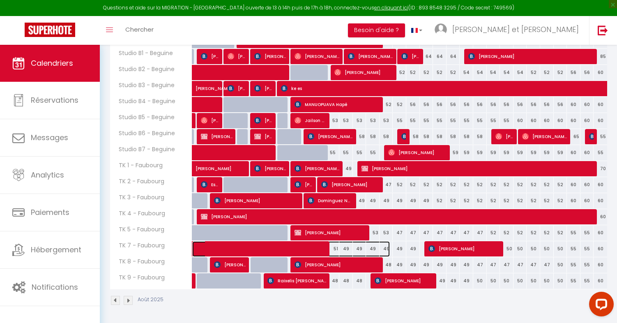
select select "1"
select select
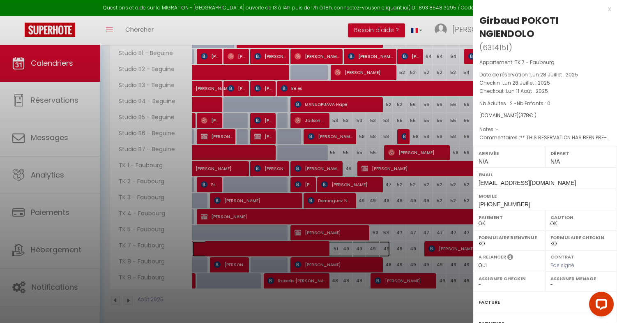
select select "49307"
click at [347, 252] on div at bounding box center [308, 161] width 617 height 323
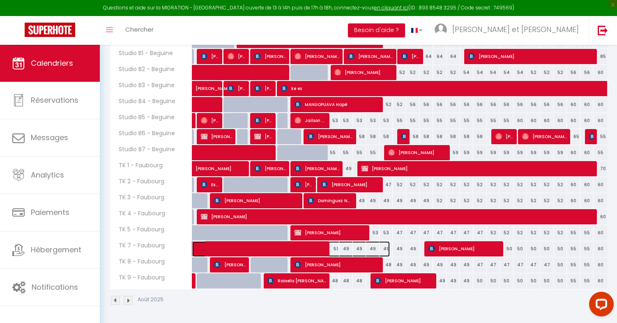
click at [316, 248] on span at bounding box center [295, 249] width 189 height 16
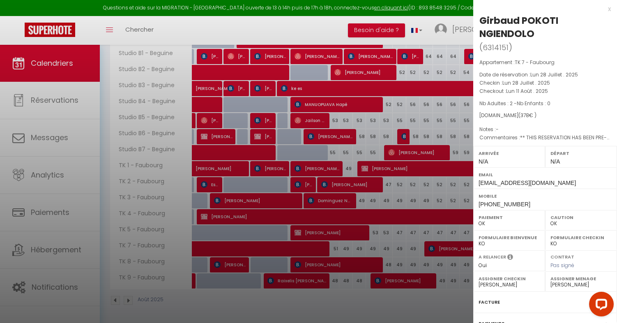
click at [359, 251] on div at bounding box center [308, 161] width 617 height 323
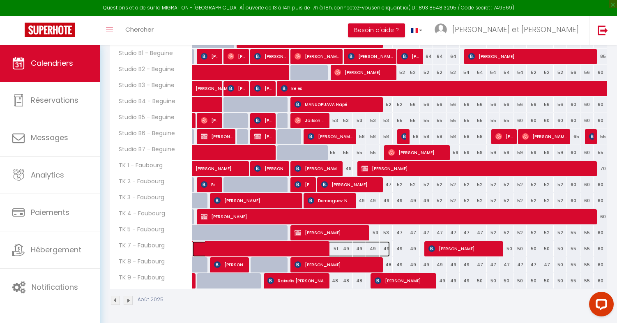
click at [319, 252] on span at bounding box center [295, 249] width 189 height 16
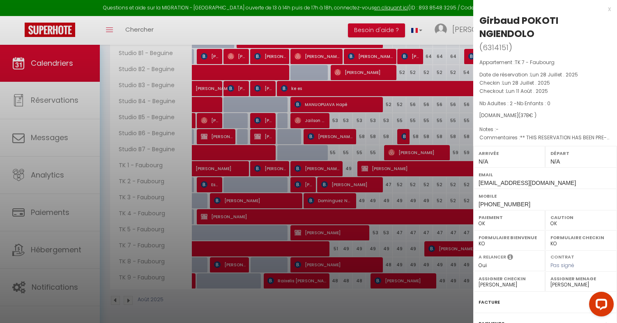
click at [345, 250] on div at bounding box center [308, 161] width 617 height 323
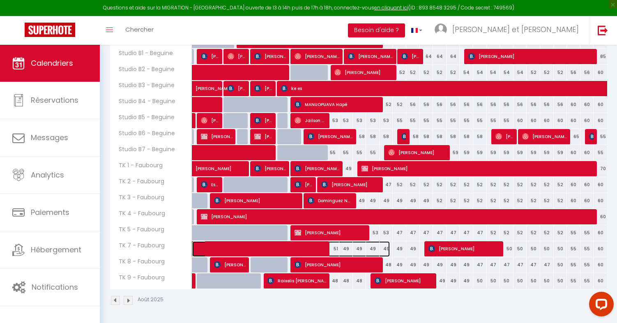
click at [311, 248] on span at bounding box center [295, 249] width 189 height 16
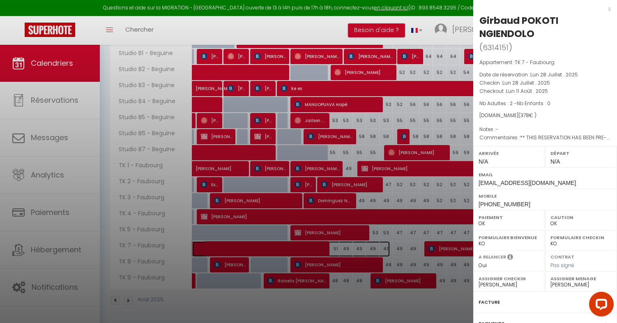
click at [322, 245] on div at bounding box center [308, 161] width 617 height 323
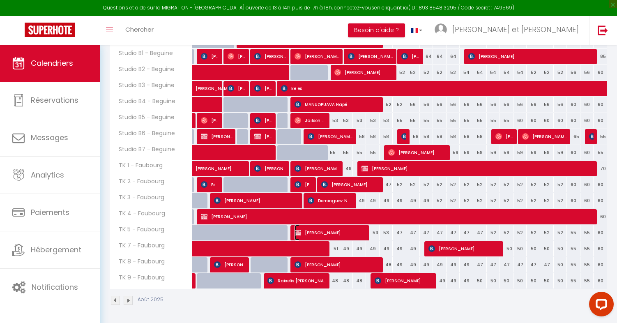
click at [334, 231] on span "[PERSON_NAME]" at bounding box center [331, 233] width 72 height 16
select select
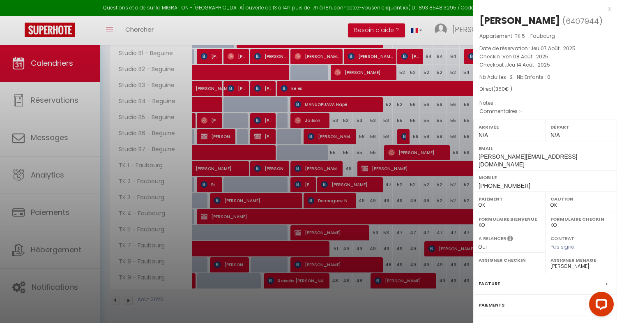
click at [362, 224] on div at bounding box center [308, 161] width 617 height 323
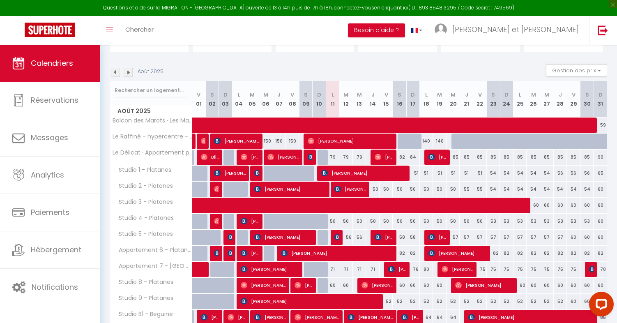
scroll to position [111, 0]
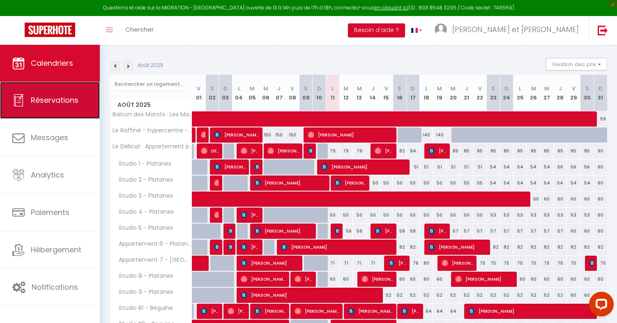
click at [51, 111] on link "Réservations" at bounding box center [50, 100] width 100 height 37
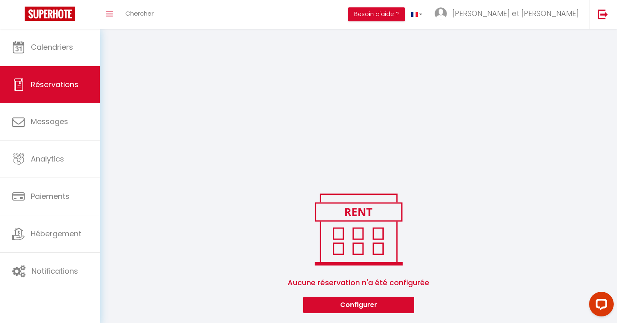
scroll to position [210, 0]
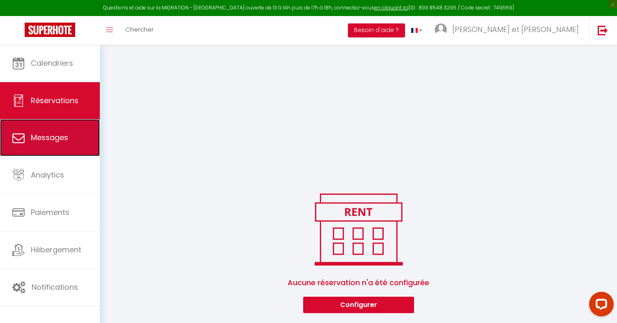
click at [51, 144] on link "Messages" at bounding box center [50, 137] width 100 height 37
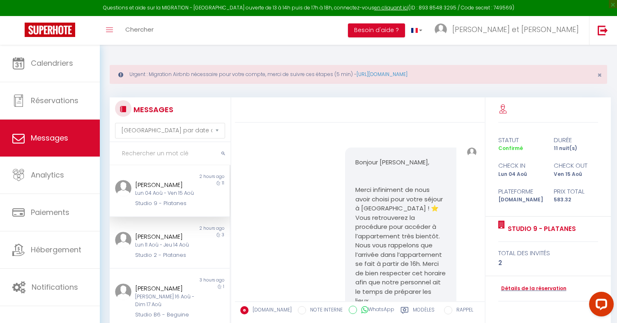
scroll to position [1777, 0]
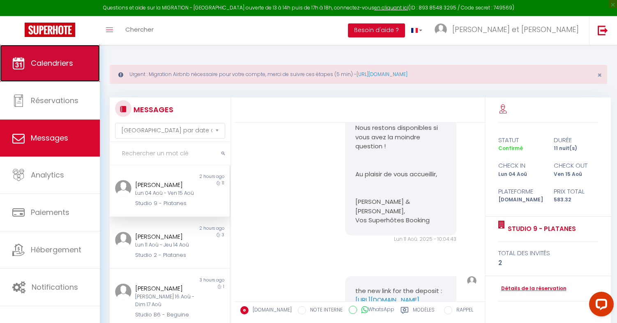
click at [59, 64] on span "Calendriers" at bounding box center [52, 63] width 42 height 10
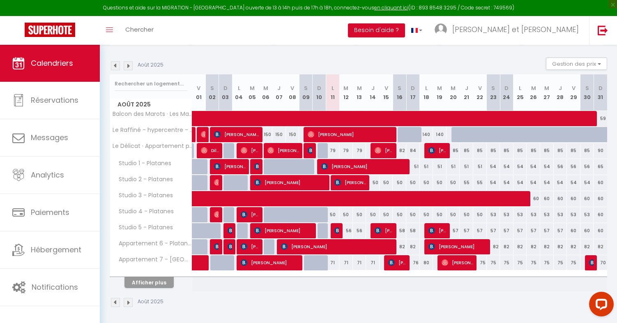
scroll to position [113, 0]
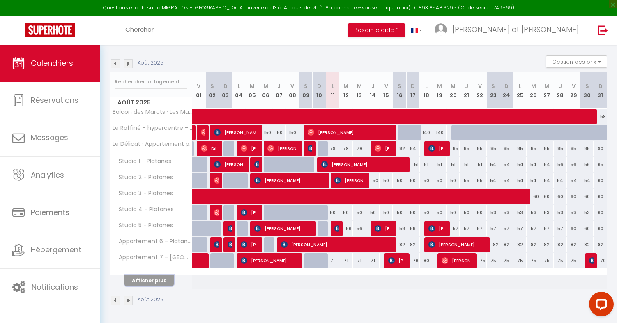
click at [152, 284] on button "Afficher plus" at bounding box center [149, 280] width 49 height 11
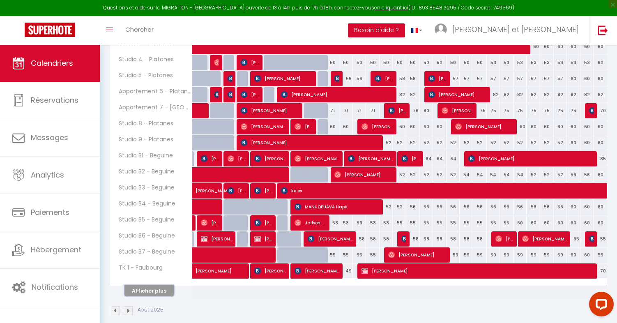
scroll to position [274, 0]
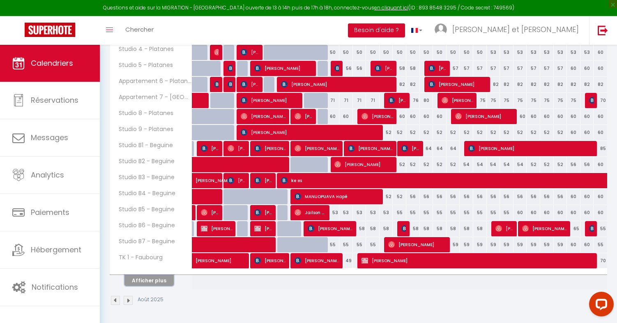
click at [153, 279] on button "Afficher plus" at bounding box center [149, 280] width 49 height 11
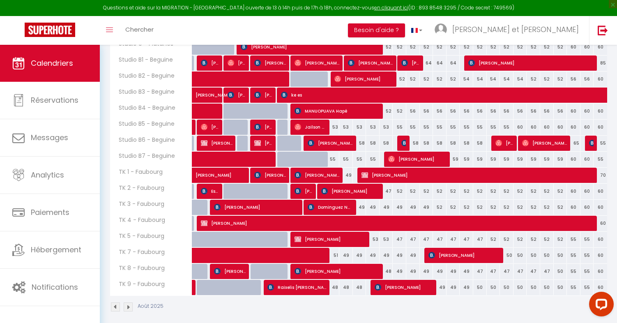
scroll to position [365, 0]
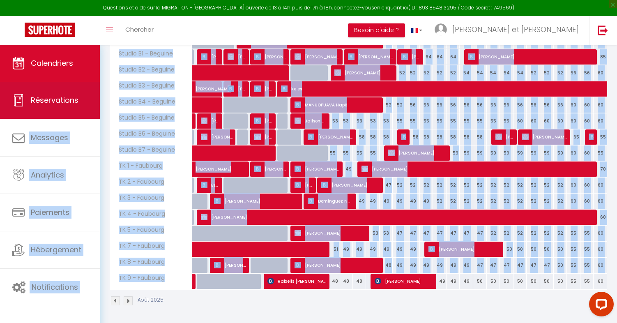
drag, startPoint x: 166, startPoint y: 279, endPoint x: 77, endPoint y: 95, distance: 204.9
click at [77, 95] on div "Questions et aide sur la MIGRATION - Salle Zoom ouverte de 13 à 14h puis de 17h…" at bounding box center [308, 1] width 617 height 644
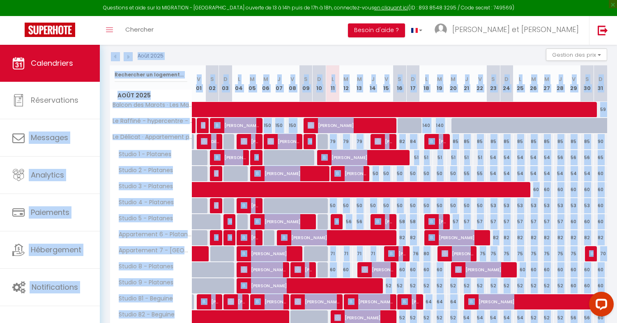
scroll to position [115, 0]
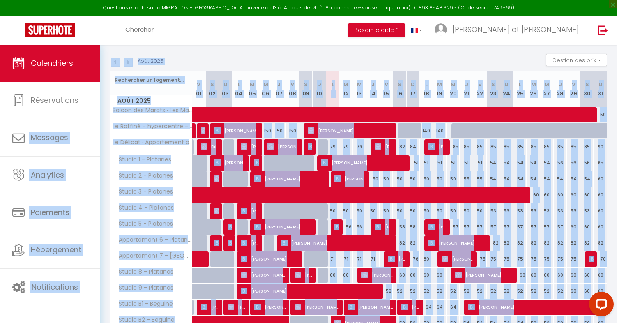
click at [112, 76] on div at bounding box center [151, 80] width 82 height 19
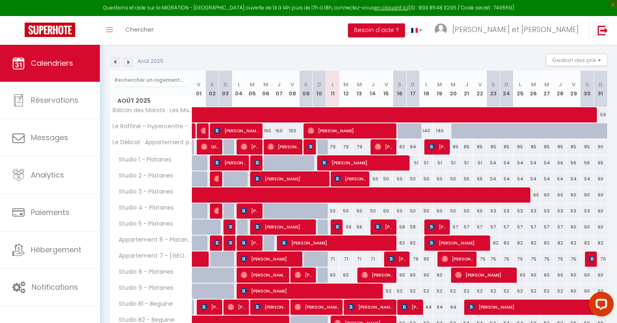
drag, startPoint x: 112, startPoint y: 76, endPoint x: 183, endPoint y: 272, distance: 207.6
click at [183, 271] on div "Août 2025 V 01 S 02 D 03 L 04 M 05 M 06 J 07 V 08 S 09 D 10 L 11 M 12 M 13 J 14…" at bounding box center [359, 305] width 498 height 469
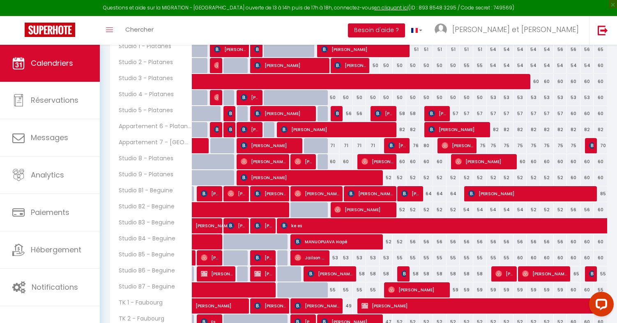
scroll to position [366, 0]
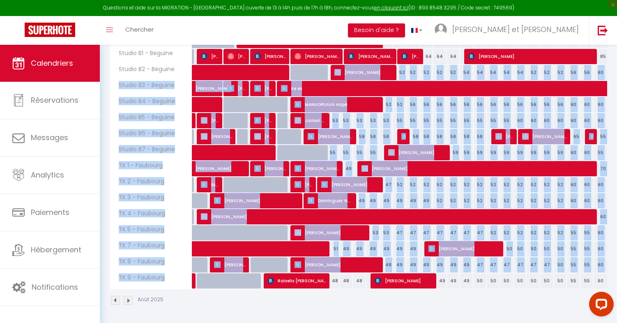
drag, startPoint x: 171, startPoint y: 279, endPoint x: 118, endPoint y: 78, distance: 207.6
click at [118, 78] on tbody "Balcon des Marots · Les [GEOGRAPHIC_DATA] - 5min du centre-ville [GEOGRAPHIC_DA…" at bounding box center [359, 72] width 498 height 433
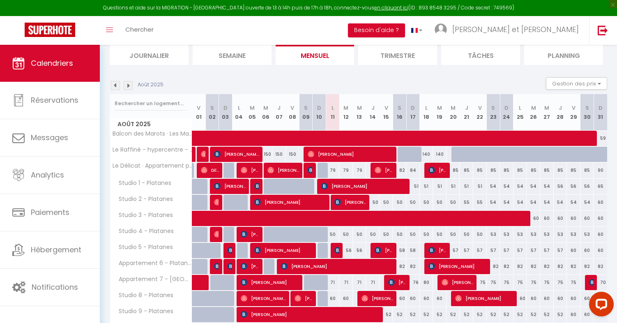
scroll to position [88, 0]
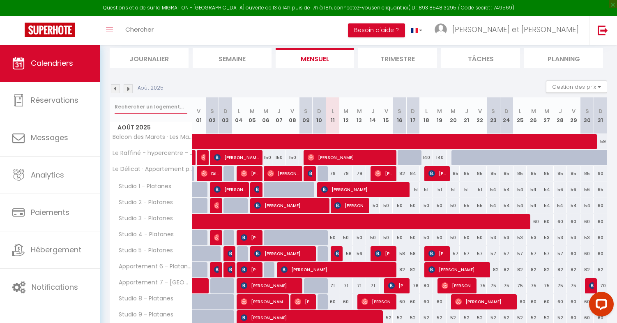
drag, startPoint x: 115, startPoint y: 108, endPoint x: 140, endPoint y: 223, distance: 117.7
click at [107, 120] on div "Urgent : Migration Airbnb nécessaire pour votre compte, merci de suivre ces éta…" at bounding box center [358, 278] width 517 height 644
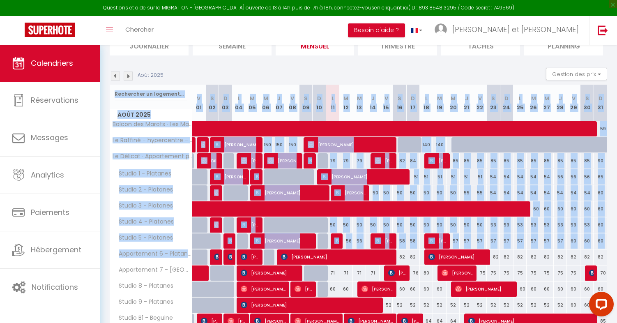
drag, startPoint x: 108, startPoint y: 120, endPoint x: 172, endPoint y: 264, distance: 158.2
click at [172, 264] on div "Urgent : Migration Airbnb nécessaire pour votre compte, merci de suivre ces éta…" at bounding box center [358, 266] width 517 height 644
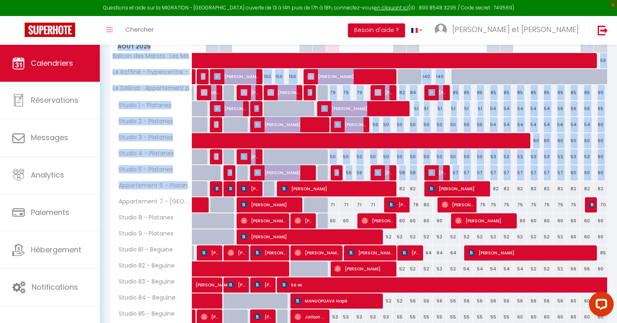
scroll to position [191, 0]
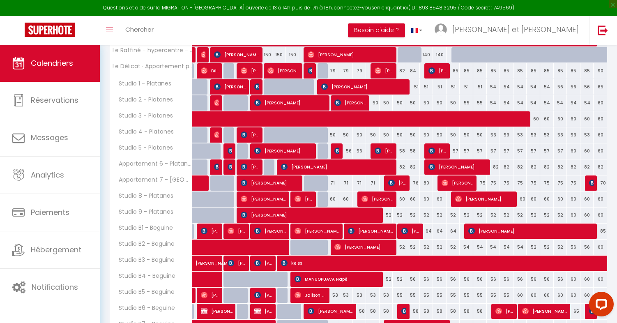
click at [110, 185] on th "Appartement 7 - [GEOGRAPHIC_DATA]" at bounding box center [151, 183] width 82 height 16
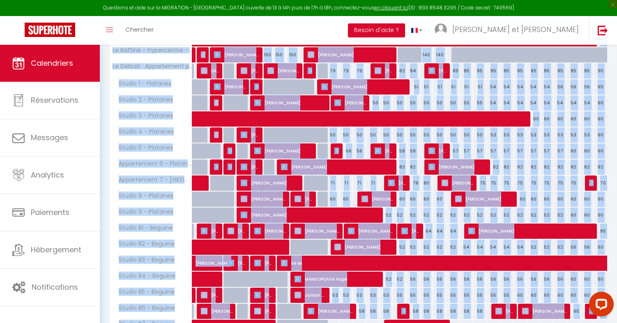
scroll to position [366, 0]
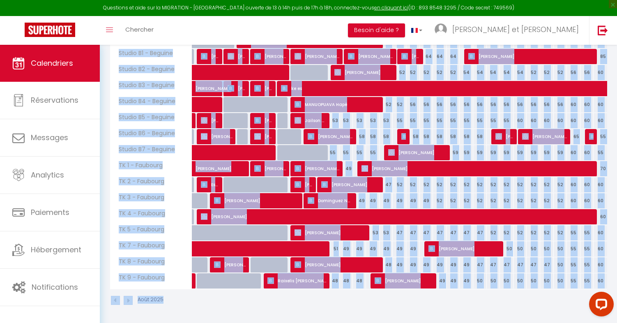
drag, startPoint x: 108, startPoint y: 180, endPoint x: 179, endPoint y: 342, distance: 176.7
click at [214, 311] on div "Août 2025" at bounding box center [359, 301] width 498 height 24
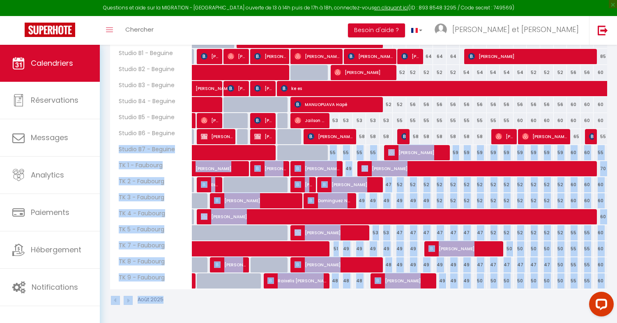
drag, startPoint x: 174, startPoint y: 303, endPoint x: 121, endPoint y: 144, distance: 167.6
click at [119, 145] on div "Août 2025 Gestion des prix Nb Nuits minimum Règles Disponibilité Août 2025 V 01…" at bounding box center [359, 58] width 498 height 510
click at [113, 132] on span "Studio B6 - Beguine" at bounding box center [144, 133] width 66 height 9
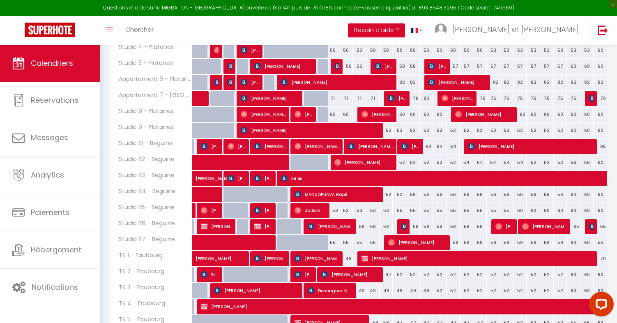
scroll to position [278, 0]
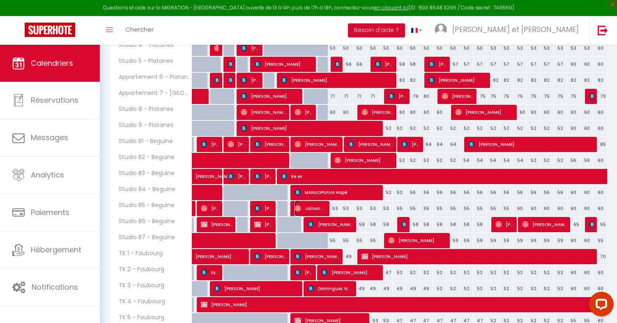
click at [318, 212] on span "Jailson Da" at bounding box center [311, 209] width 32 height 16
select select "OK"
select select "0"
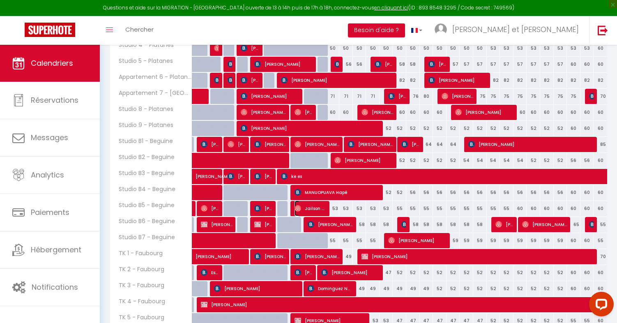
select select "1"
select select
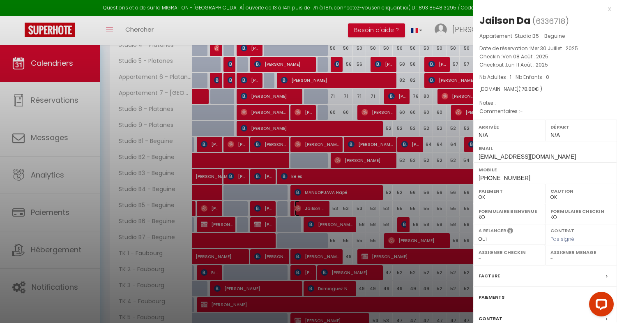
select select "49307"
click at [318, 212] on div at bounding box center [308, 161] width 617 height 323
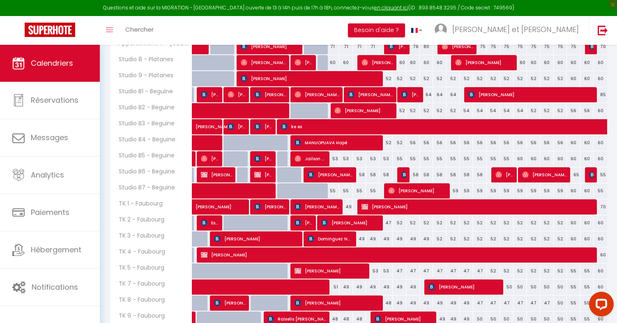
scroll to position [344, 0]
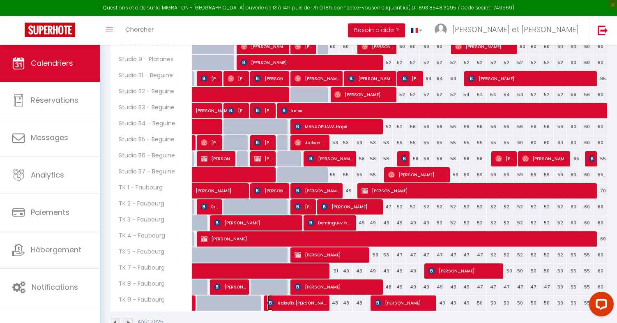
click at [301, 302] on span "Raixelis [PERSON_NAME]" at bounding box center [297, 303] width 59 height 16
select select "KO"
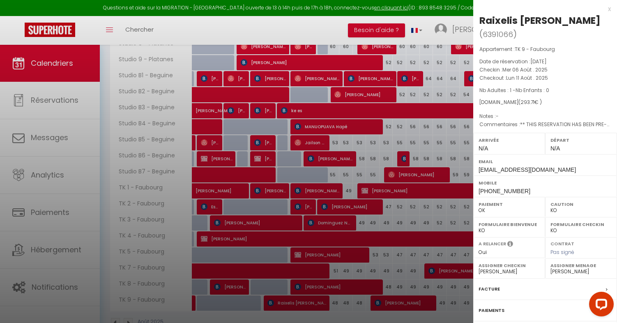
click at [529, 89] on span "Nb Enfants : 0" at bounding box center [533, 90] width 34 height 7
click at [523, 78] on span "Lun 11 Août . 2025" at bounding box center [527, 77] width 42 height 7
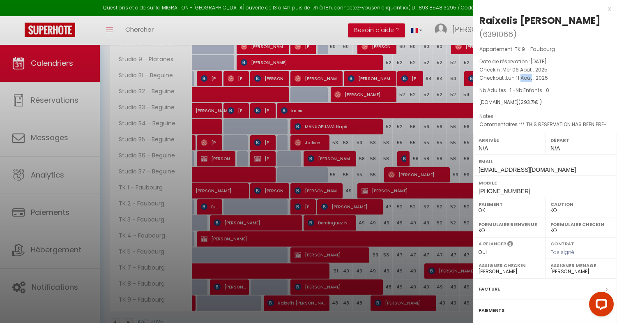
click at [523, 78] on span "Lun 11 Août . 2025" at bounding box center [527, 77] width 42 height 7
click at [517, 69] on span "Mer 06 Août . 2025" at bounding box center [525, 69] width 45 height 7
click at [514, 62] on p "Date de réservation : Mar 05 Août . 2025" at bounding box center [545, 62] width 131 height 8
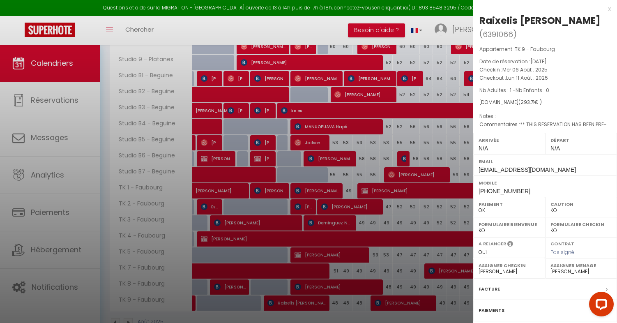
click at [514, 62] on p "Date de réservation : Mar 05 Août . 2025" at bounding box center [545, 62] width 131 height 8
click at [508, 49] on p "Appartement : TK 9 - Faubourg" at bounding box center [545, 49] width 131 height 8
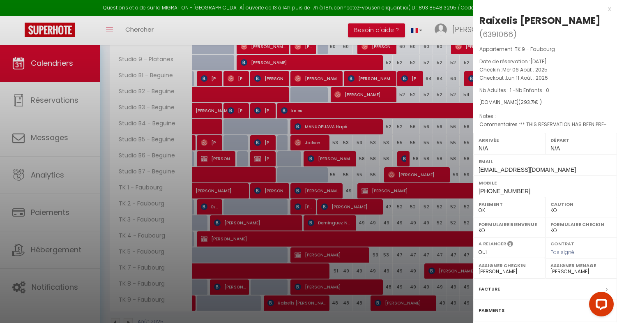
click at [517, 64] on p "Date de réservation : Mar 05 Août . 2025" at bounding box center [545, 62] width 131 height 8
click at [517, 69] on span "Mer 06 Août . 2025" at bounding box center [525, 69] width 45 height 7
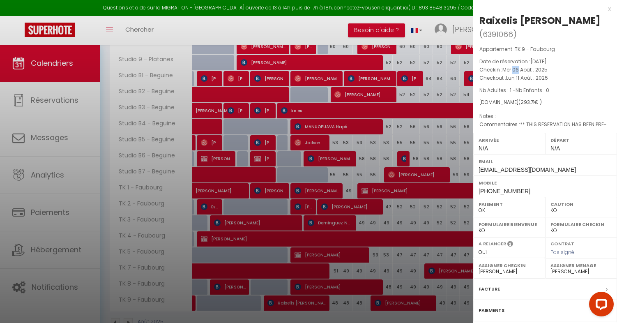
click at [517, 69] on span "Mer 06 Août . 2025" at bounding box center [525, 69] width 45 height 7
click at [513, 76] on span "Lun 11 Août . 2025" at bounding box center [527, 77] width 42 height 7
click at [510, 90] on span "Nb Adultes : 1 - Nb Enfants : 0" at bounding box center [515, 90] width 70 height 7
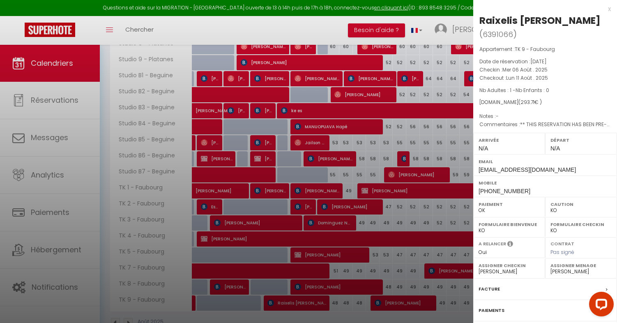
click at [510, 90] on span "Nb Adultes : 1 - Nb Enfants : 0" at bounding box center [515, 90] width 70 height 7
click at [508, 76] on span "Lun 11 Août . 2025" at bounding box center [527, 77] width 42 height 7
click at [508, 69] on span "Mer 06 Août . 2025" at bounding box center [525, 69] width 45 height 7
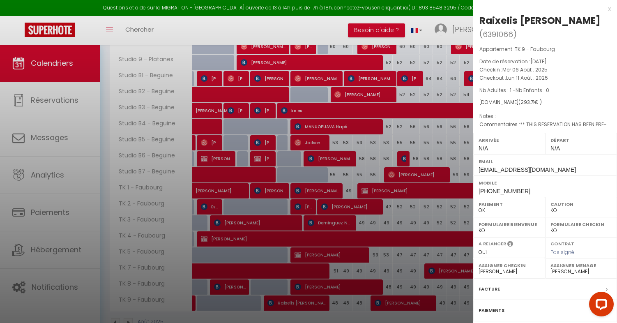
click at [508, 69] on span "Mer 06 Août . 2025" at bounding box center [525, 69] width 45 height 7
click at [509, 59] on p "Date de réservation : Mar 05 Août . 2025" at bounding box center [545, 62] width 131 height 8
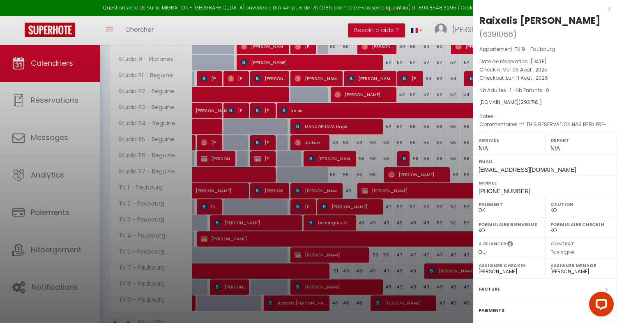
click at [509, 59] on p "Date de réservation : Mar 05 Août . 2025" at bounding box center [545, 62] width 131 height 8
click at [518, 73] on span "Mer 06 Août . 2025" at bounding box center [525, 69] width 45 height 7
click at [508, 61] on p "Date de réservation : Mar 05 Août . 2025" at bounding box center [545, 62] width 131 height 8
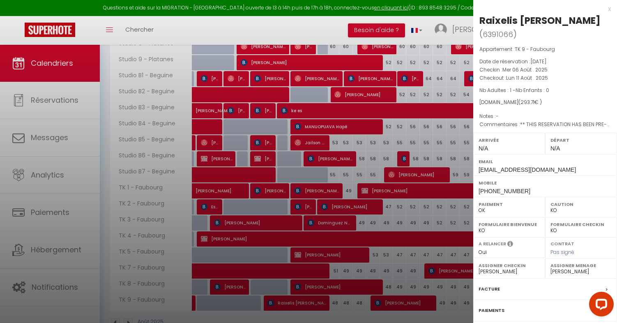
click at [508, 61] on p "Date de réservation : Mar 05 Août . 2025" at bounding box center [545, 62] width 131 height 8
click at [508, 74] on span "Lun 11 Août . 2025" at bounding box center [527, 77] width 42 height 7
click at [513, 79] on span "Lun 11 Août . 2025" at bounding box center [527, 77] width 42 height 7
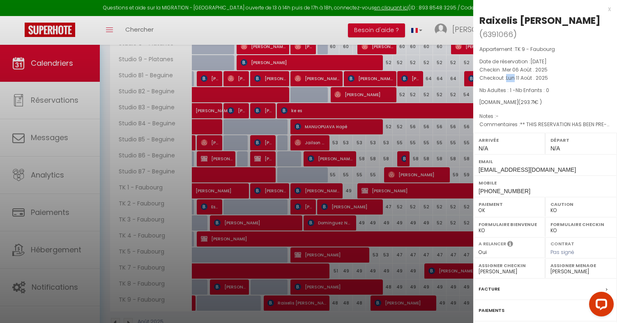
click at [513, 79] on span "Lun 11 Août . 2025" at bounding box center [527, 77] width 42 height 7
click at [503, 50] on p "Appartement : TK 9 - Faubourg" at bounding box center [545, 49] width 131 height 8
click at [488, 87] on span "Nb Adultes : 1 - Nb Enfants : 0" at bounding box center [515, 90] width 70 height 7
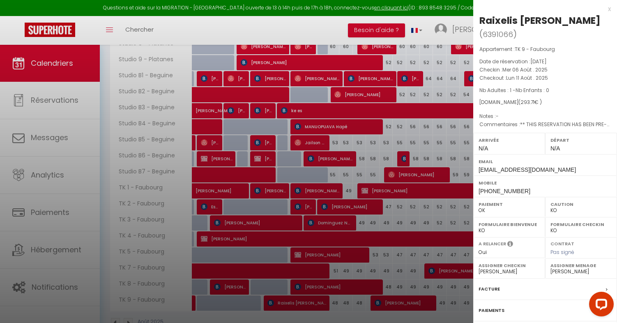
click at [438, 198] on div at bounding box center [308, 161] width 617 height 323
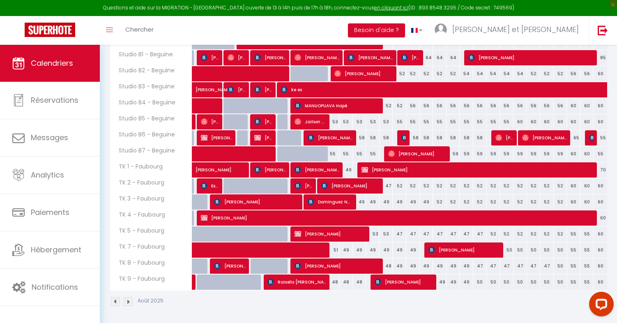
scroll to position [365, 0]
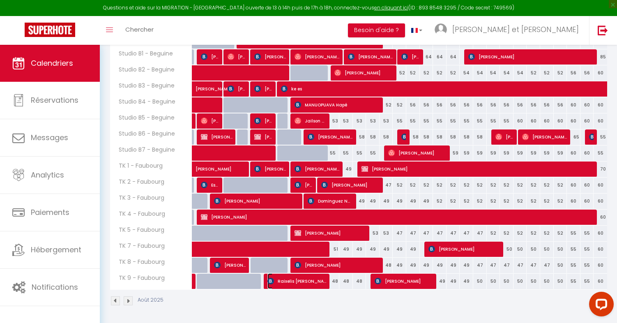
click at [310, 283] on span "Raixelis [PERSON_NAME]" at bounding box center [297, 281] width 59 height 16
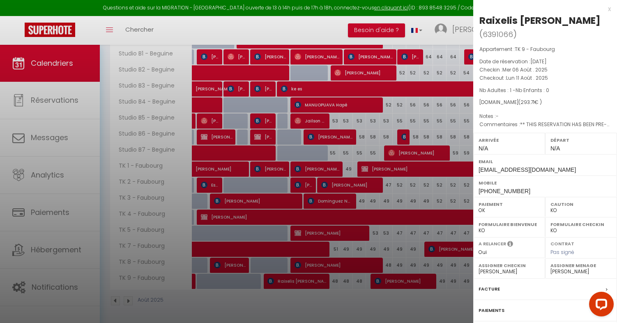
click at [432, 188] on div at bounding box center [308, 161] width 617 height 323
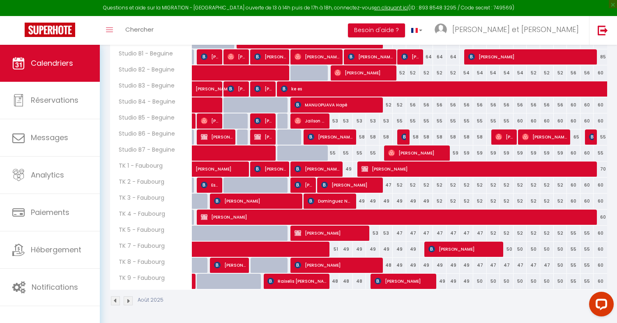
click at [310, 23] on div "Toggle menubar Chercher BUTTON Besoin d'aide ? Samuel et Leïla Paramètres Équipe" at bounding box center [335, 30] width 551 height 29
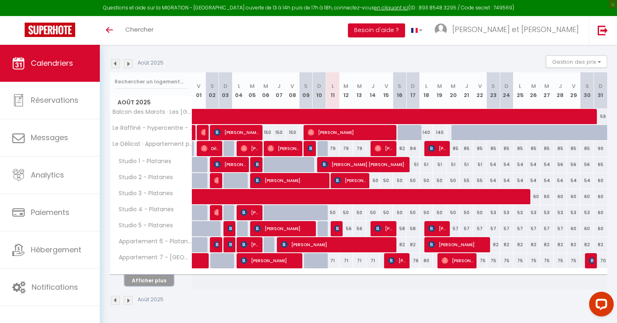
click at [161, 277] on button "Afficher plus" at bounding box center [149, 280] width 49 height 11
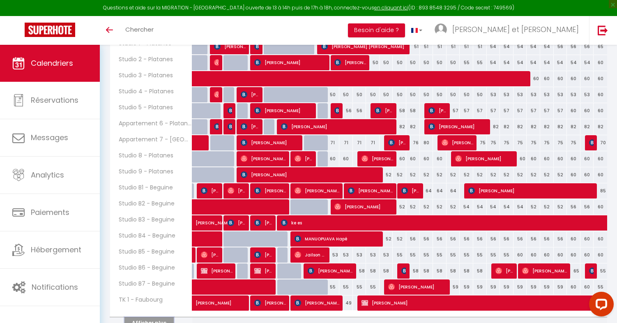
scroll to position [239, 0]
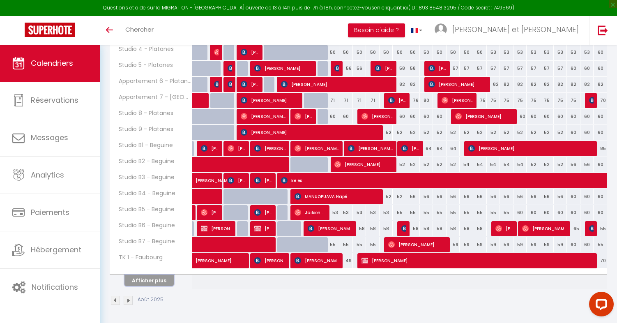
click at [163, 277] on button "Afficher plus" at bounding box center [149, 280] width 49 height 11
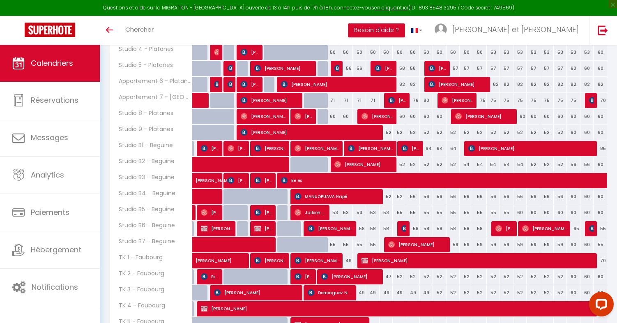
scroll to position [331, 0]
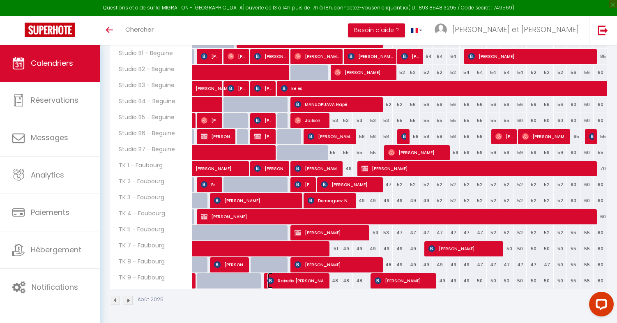
click at [305, 279] on span "Raixelis [PERSON_NAME]" at bounding box center [297, 281] width 59 height 16
select select "OK"
select select "KO"
select select "0"
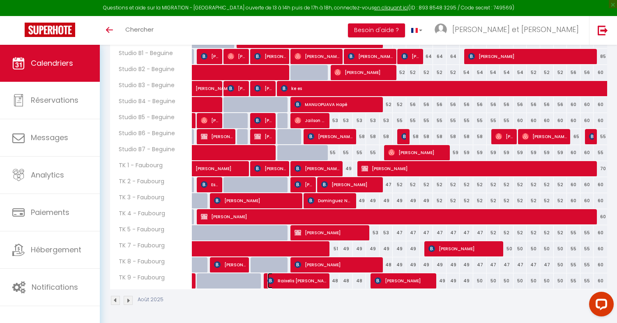
select select "1"
select select
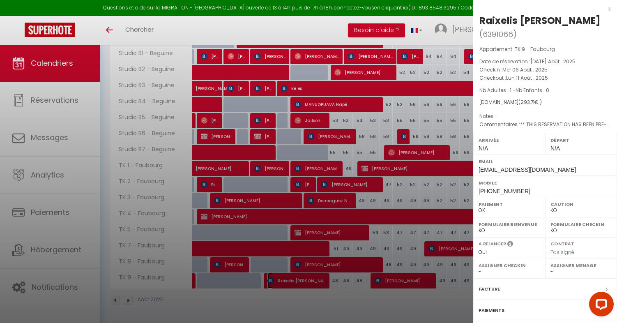
select select "49307"
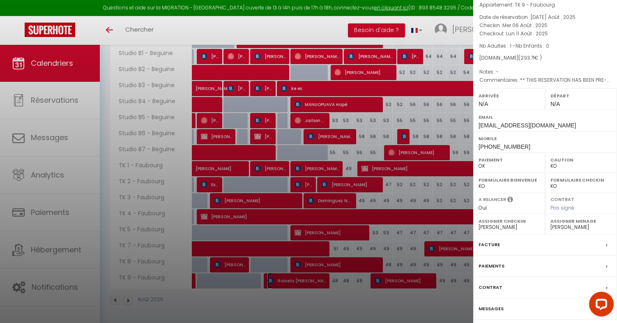
scroll to position [73, 0]
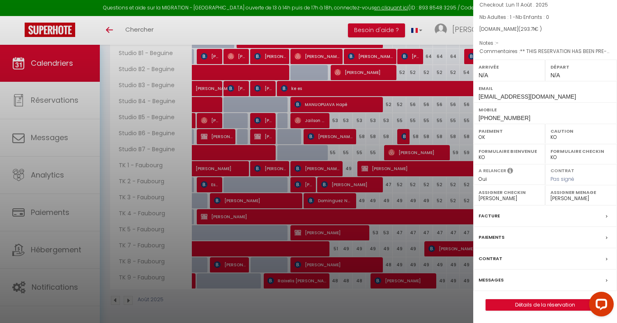
click at [510, 236] on div "Paiements" at bounding box center [545, 237] width 144 height 21
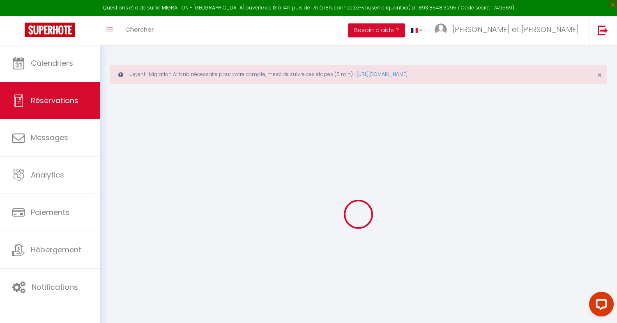
select select
checkbox input "false"
select select
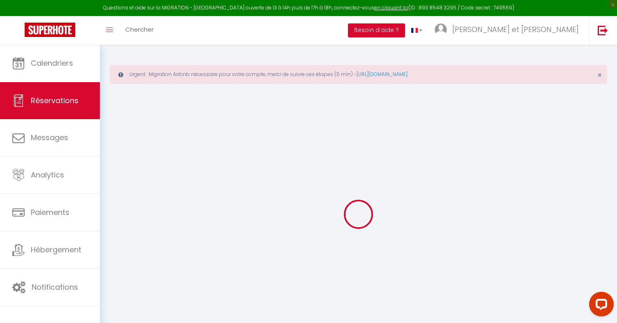
checkbox input "false"
type textarea "** THIS RESERVATION HAS BEEN PRE-PAID ** BOOKING NOTE : Payment charge is EUR 4…"
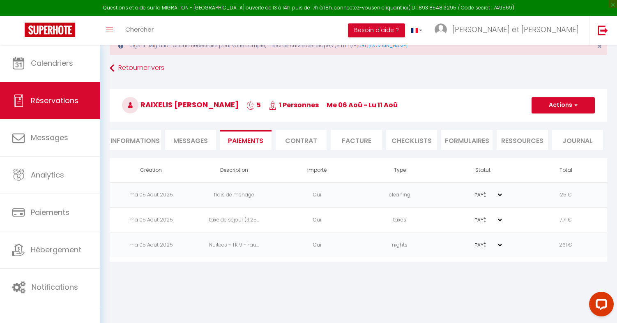
scroll to position [33, 0]
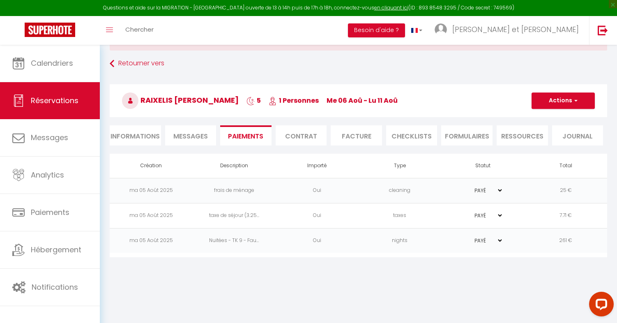
click at [467, 242] on select "PAYÉ EN ATTENTE" at bounding box center [482, 241] width 41 height 8
click at [570, 94] on button "Actions" at bounding box center [563, 100] width 63 height 16
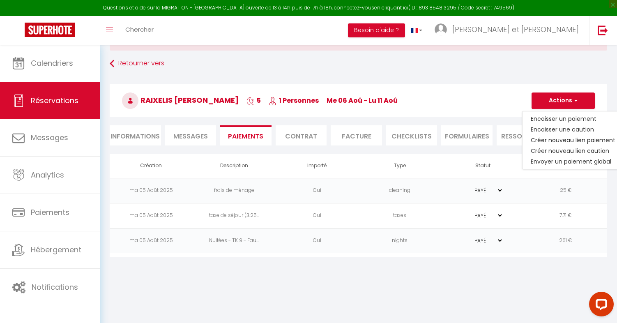
click at [413, 297] on body "Questions et aide sur la MIGRATION - [GEOGRAPHIC_DATA] ouverte de 13 à 14h puis…" at bounding box center [308, 173] width 617 height 323
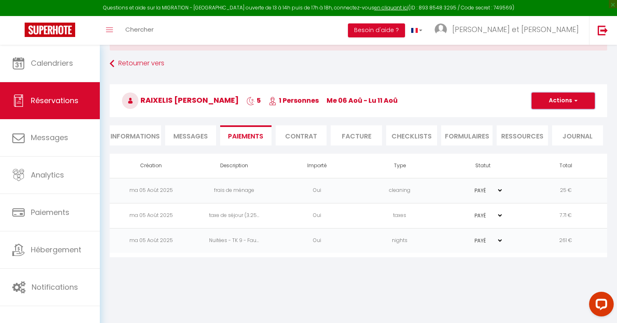
click at [573, 103] on span "button" at bounding box center [574, 100] width 5 height 7
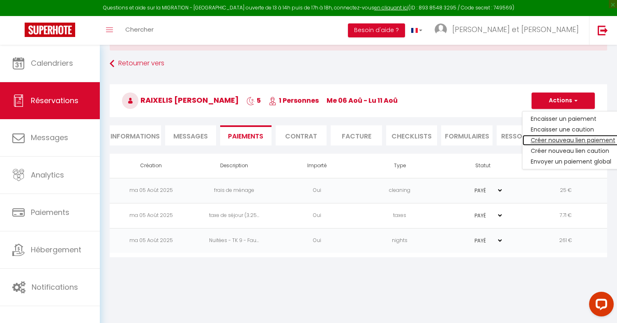
click at [564, 141] on link "Créer nouveau lien paiement" at bounding box center [573, 140] width 101 height 11
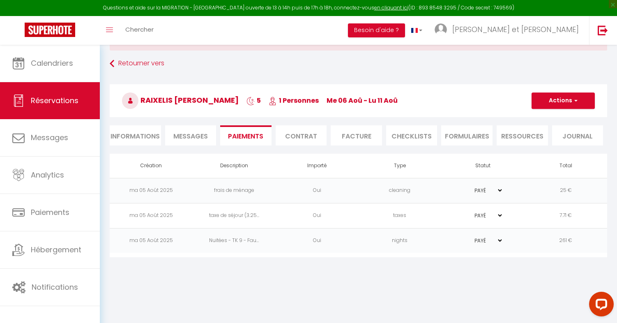
select select "nights"
type input "[EMAIL_ADDRESS][DOMAIN_NAME]"
select select "15169"
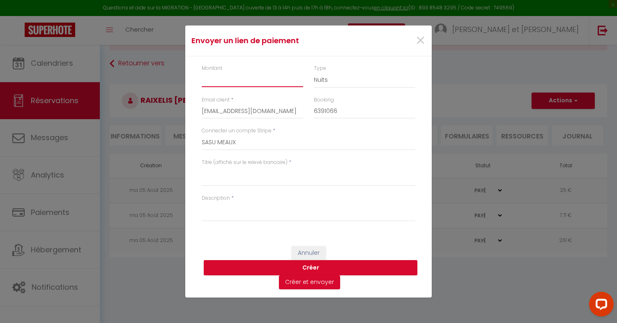
click at [238, 78] on input "Montant" at bounding box center [253, 79] width 102 height 15
type input "53"
click at [239, 184] on textarea "Titre (affiché sur le relevé bancaire)" at bounding box center [309, 176] width 214 height 20
click at [251, 172] on textarea "Nuits supplémentaire TK9 - [DATE] au [DATE]" at bounding box center [309, 176] width 214 height 20
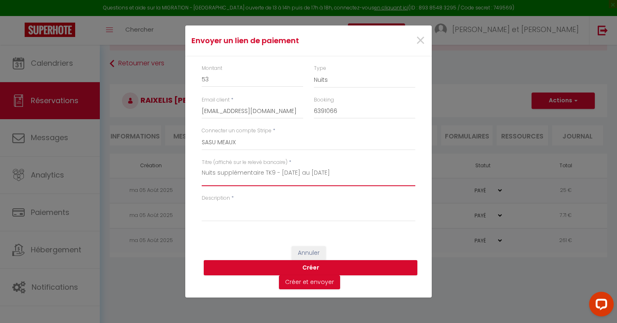
click at [251, 172] on textarea "Nuits supplémentaire TK9 - [DATE] au [DATE]" at bounding box center [309, 176] width 214 height 20
click at [281, 173] on textarea "Nuits supplémentaire TK9 - [DATE] au [DATE]" at bounding box center [309, 176] width 214 height 20
type textarea "Nuits supplémentaire TK9 - [DATE] au [DATE]"
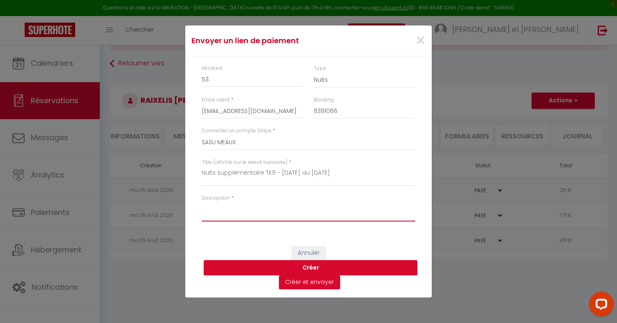
click at [265, 210] on textarea "Description" at bounding box center [309, 212] width 214 height 20
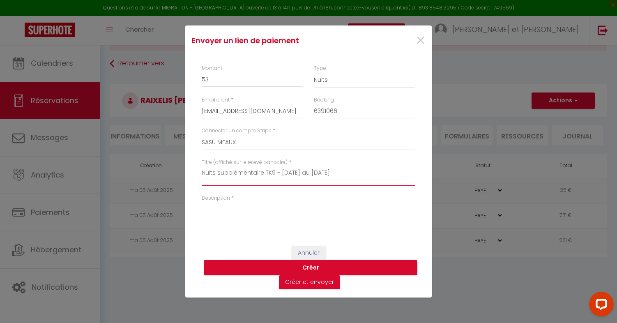
click at [276, 174] on textarea "Nuits supplémentaire TK9 - [DATE] au [DATE]" at bounding box center [309, 176] width 214 height 20
click at [274, 172] on textarea "Nuits supplémentaire TK9 - [DATE] au [DATE]" at bounding box center [309, 176] width 214 height 20
click at [347, 170] on textarea "Nuits supplémentaire TK9 - [DATE] au [DATE]" at bounding box center [309, 176] width 214 height 20
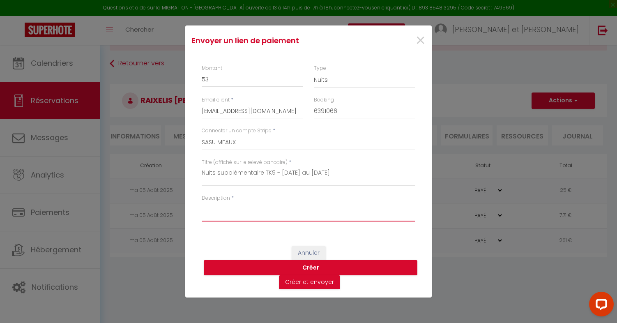
click at [295, 207] on textarea "Description" at bounding box center [309, 212] width 214 height 20
type textarea "Paiement sécurisé"
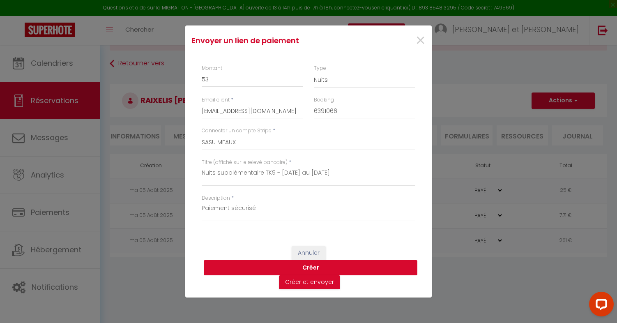
click at [278, 266] on button "Créer" at bounding box center [311, 268] width 214 height 16
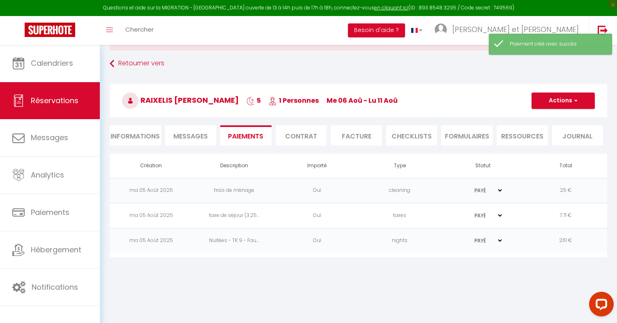
select select "0"
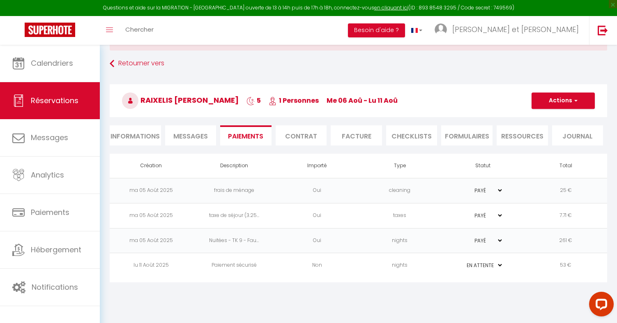
click at [455, 263] on td "PAYÉ EN ATTENTE" at bounding box center [482, 265] width 83 height 25
click at [377, 264] on td "nights" at bounding box center [399, 265] width 83 height 25
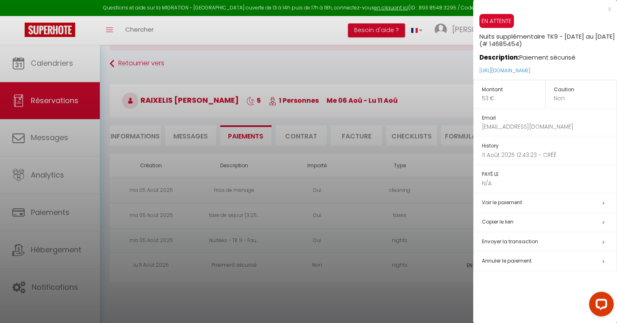
click at [512, 222] on h5 "Copier le lien" at bounding box center [549, 221] width 135 height 9
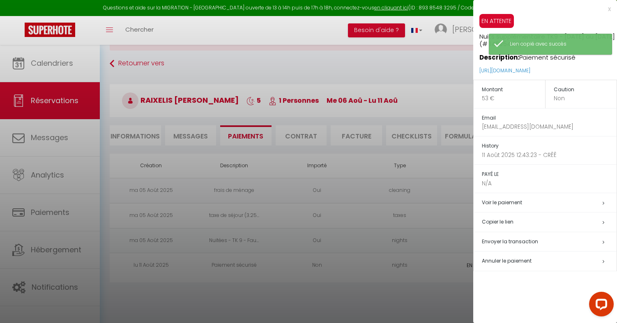
click at [258, 284] on div at bounding box center [308, 161] width 617 height 323
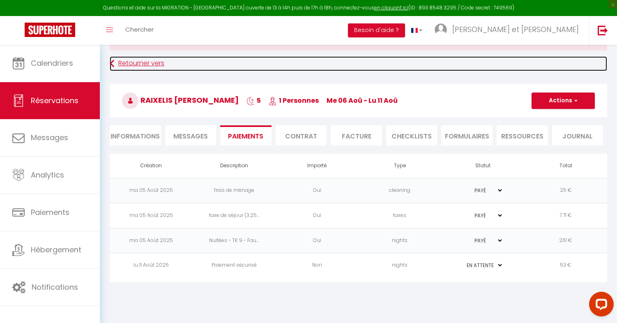
click at [143, 64] on link "Retourner vers" at bounding box center [359, 63] width 498 height 15
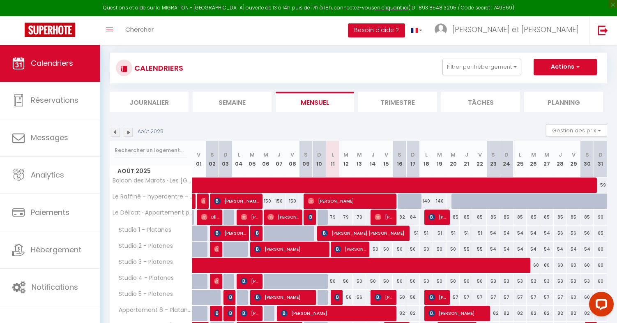
scroll to position [113, 0]
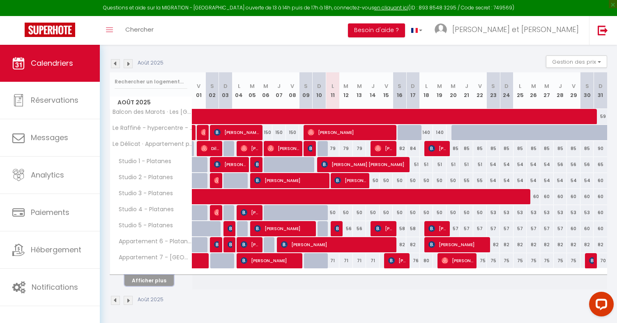
click at [141, 277] on button "Afficher plus" at bounding box center [149, 280] width 49 height 11
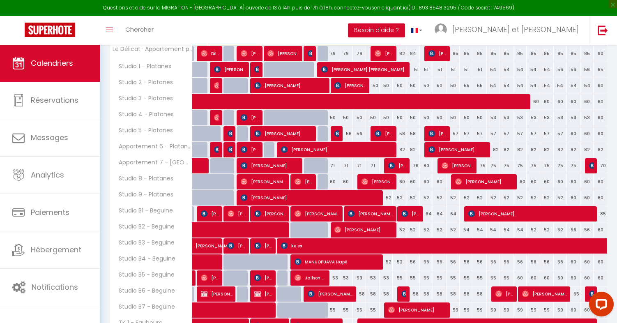
scroll to position [274, 0]
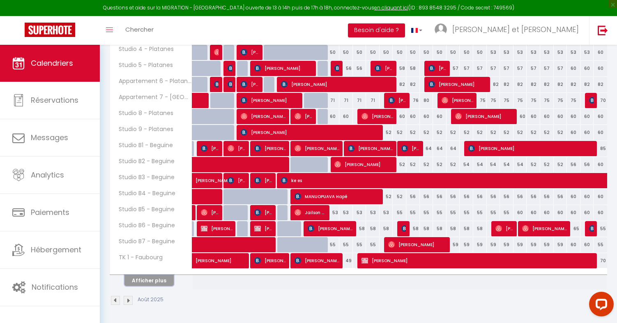
click at [150, 281] on button "Afficher plus" at bounding box center [149, 280] width 49 height 11
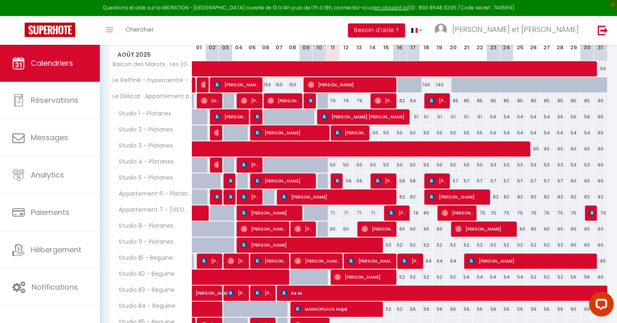
scroll to position [178, 0]
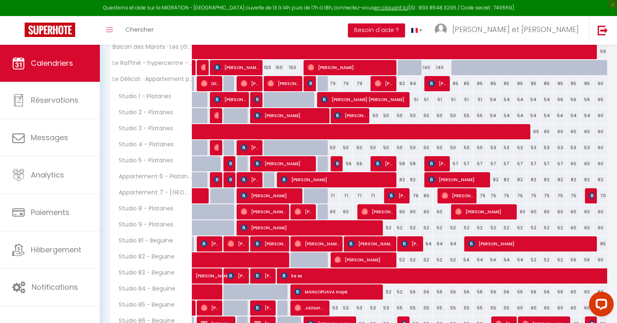
click at [389, 228] on div "52" at bounding box center [387, 227] width 14 height 15
type input "52"
select select "1"
type input "Ven 15 Août 2025"
type input "[PERSON_NAME] 16 Août 2025"
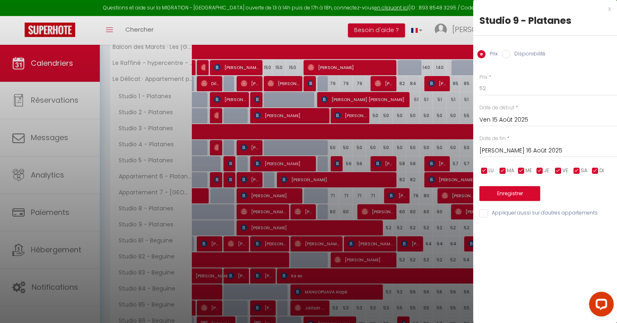
click at [527, 53] on label "Disponibilité" at bounding box center [527, 54] width 35 height 9
click at [510, 53] on input "Disponibilité" at bounding box center [506, 54] width 8 height 8
radio input "true"
radio input "false"
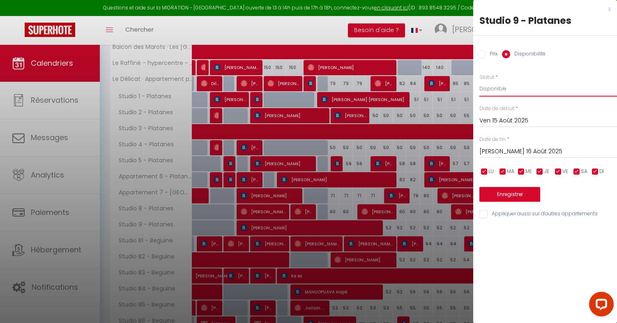
click at [505, 92] on select "Disponible Indisponible" at bounding box center [549, 89] width 138 height 16
select select "0"
click at [516, 195] on button "Enregistrer" at bounding box center [510, 194] width 61 height 15
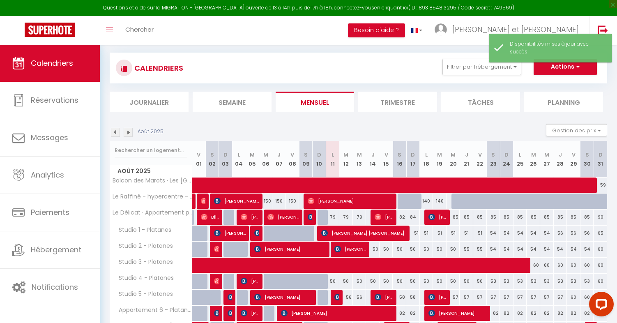
scroll to position [113, 0]
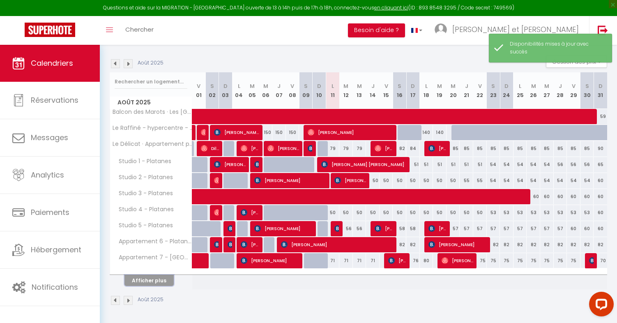
click at [139, 276] on button "Afficher plus" at bounding box center [149, 280] width 49 height 11
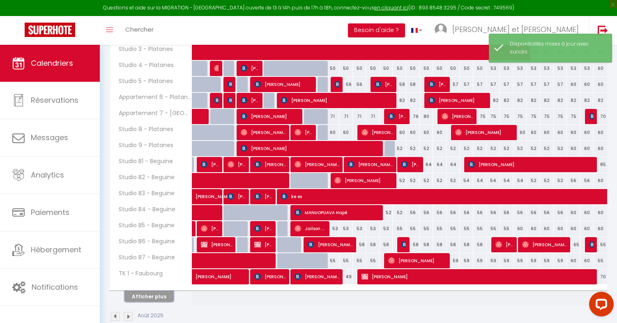
scroll to position [274, 0]
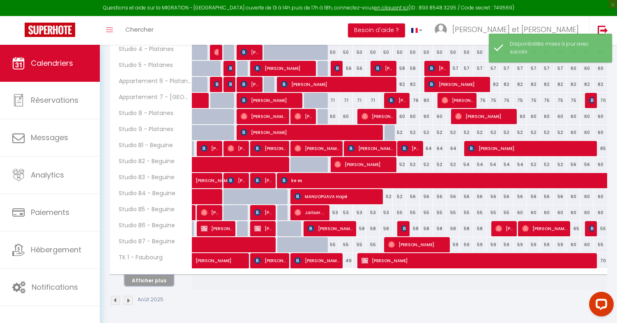
click at [152, 284] on button "Afficher plus" at bounding box center [149, 280] width 49 height 11
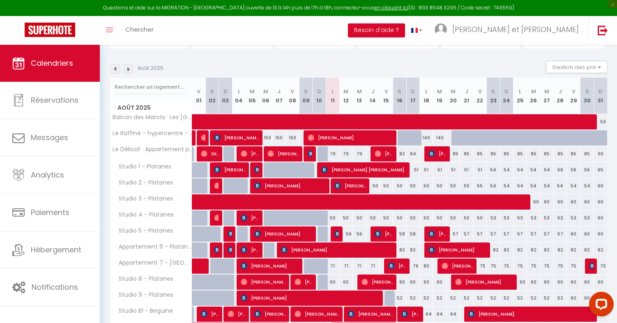
scroll to position [133, 0]
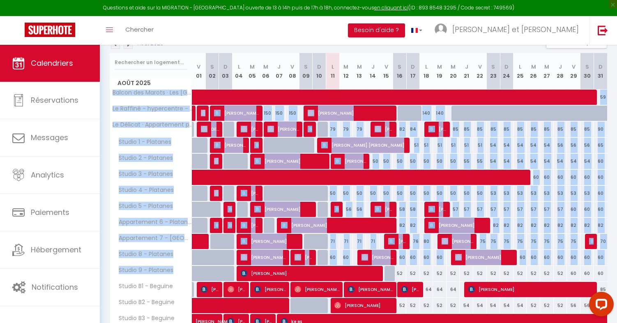
drag, startPoint x: 112, startPoint y: 92, endPoint x: 187, endPoint y: 286, distance: 208.0
click at [187, 275] on tbody "Balcon des Marots · Les [GEOGRAPHIC_DATA] - 5min du centre-ville [GEOGRAPHIC_DA…" at bounding box center [359, 305] width 498 height 433
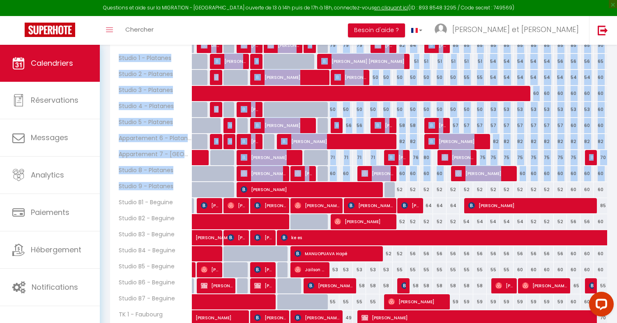
scroll to position [156, 0]
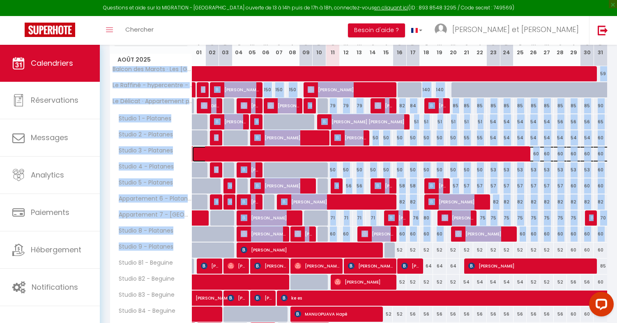
click at [311, 157] on span at bounding box center [437, 154] width 473 height 16
select select "OK"
select select "0"
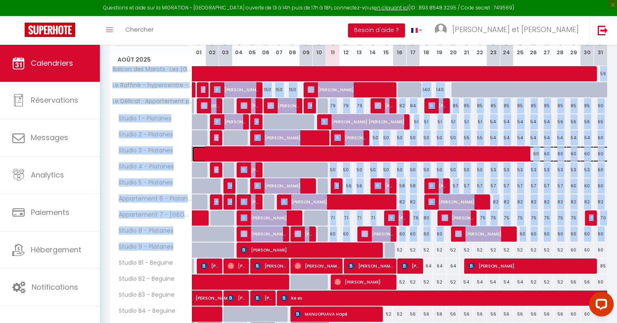
select select "1"
select select
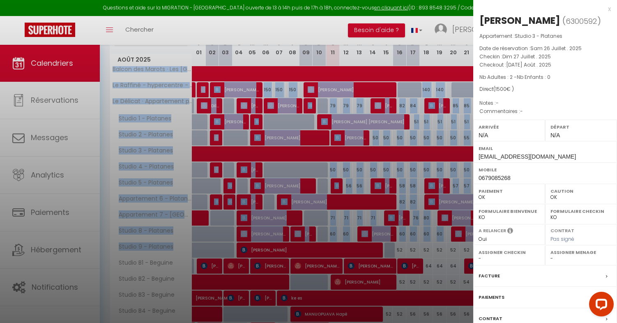
click at [349, 165] on div at bounding box center [308, 161] width 617 height 323
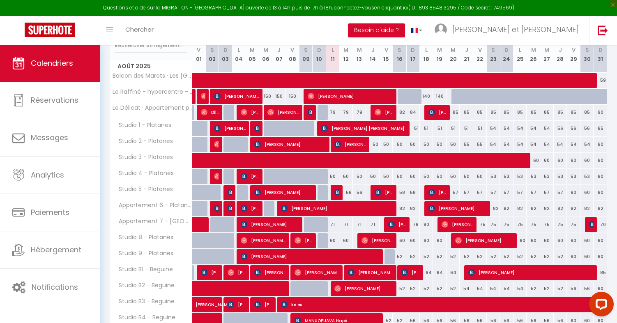
scroll to position [147, 0]
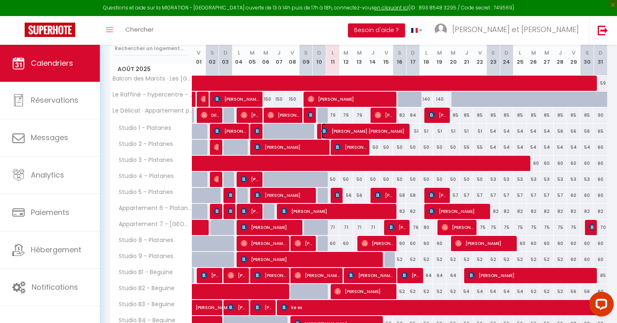
click at [375, 129] on span "[PERSON_NAME] [PERSON_NAME]" at bounding box center [364, 131] width 86 height 16
select select
select select "49307"
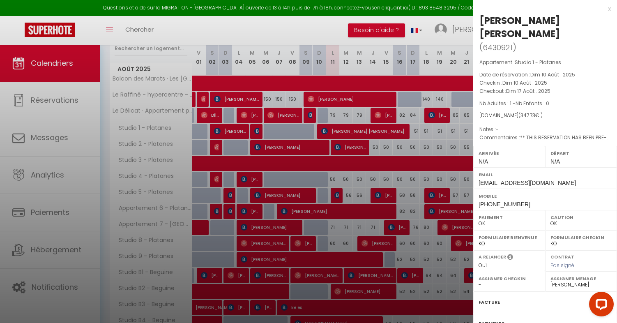
click at [391, 149] on div at bounding box center [308, 161] width 617 height 323
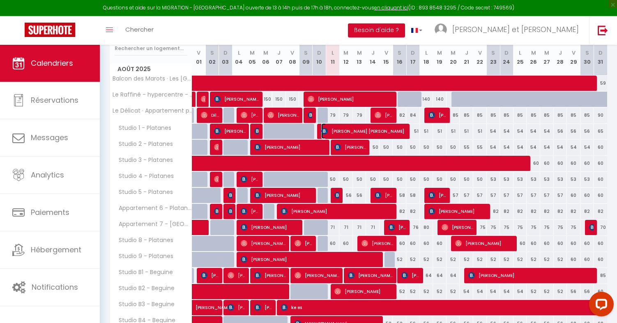
click at [358, 131] on span "[PERSON_NAME] [PERSON_NAME]" at bounding box center [364, 131] width 86 height 16
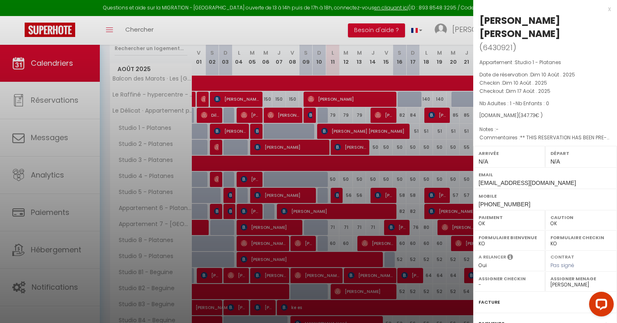
click at [370, 130] on div at bounding box center [308, 161] width 617 height 323
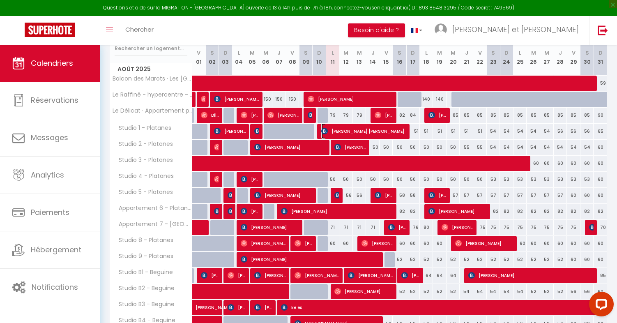
click at [390, 132] on span "[PERSON_NAME] [PERSON_NAME]" at bounding box center [364, 131] width 86 height 16
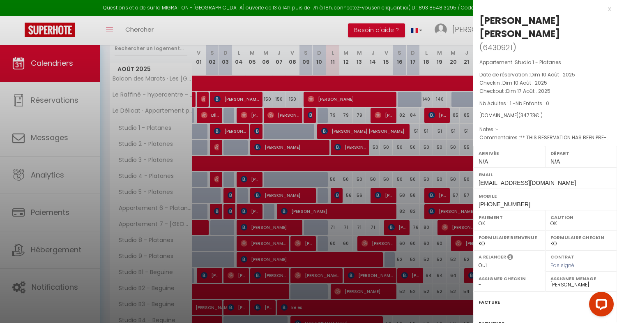
click at [390, 132] on div at bounding box center [308, 161] width 617 height 323
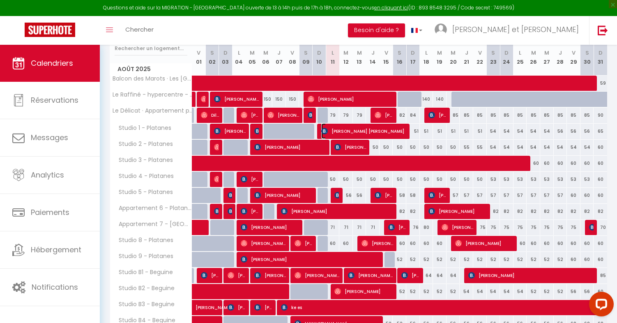
click at [398, 133] on span "[PERSON_NAME] [PERSON_NAME]" at bounding box center [364, 131] width 86 height 16
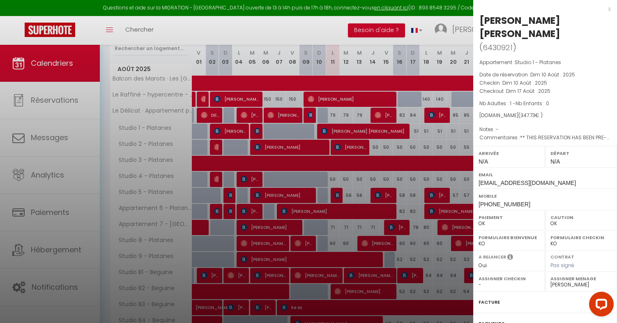
click at [419, 127] on div at bounding box center [308, 161] width 617 height 323
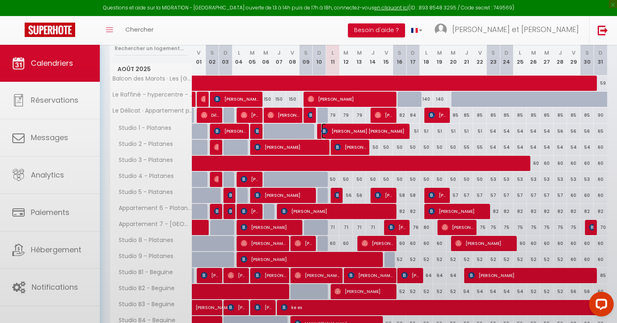
click at [392, 132] on span "[PERSON_NAME] [PERSON_NAME]" at bounding box center [364, 131] width 86 height 16
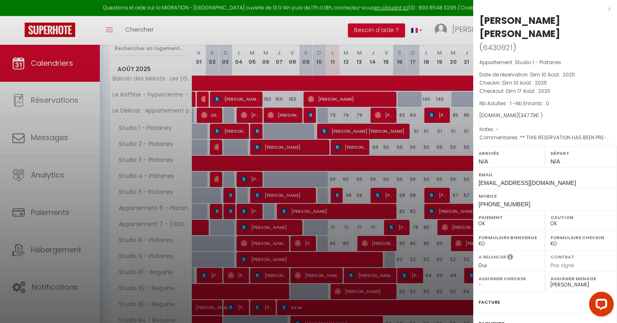
click at [380, 138] on div at bounding box center [308, 161] width 617 height 323
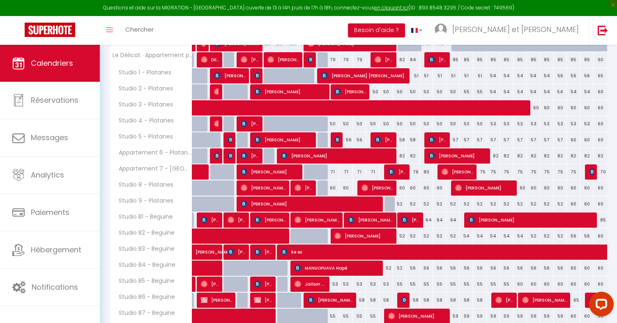
scroll to position [199, 0]
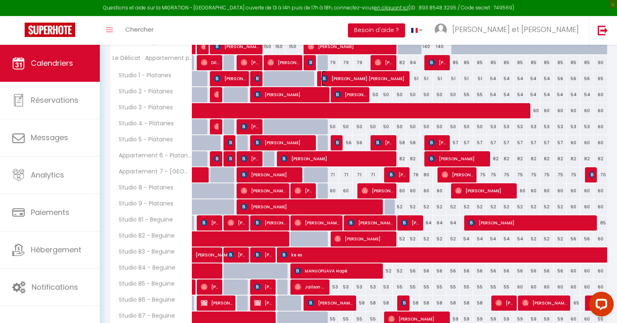
click at [342, 75] on span "[PERSON_NAME] [PERSON_NAME]" at bounding box center [364, 79] width 86 height 16
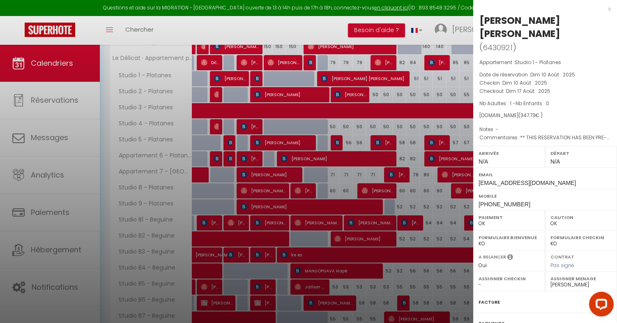
click at [382, 78] on div at bounding box center [308, 161] width 617 height 323
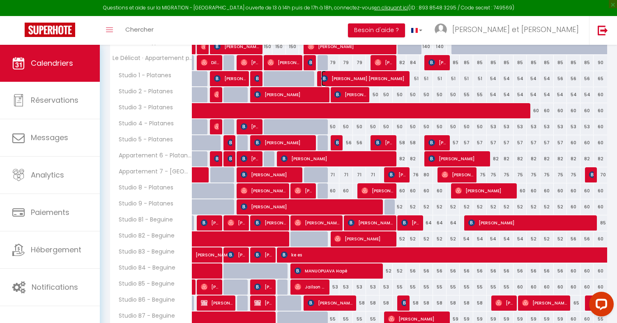
click at [361, 79] on span "[PERSON_NAME] [PERSON_NAME]" at bounding box center [364, 79] width 86 height 16
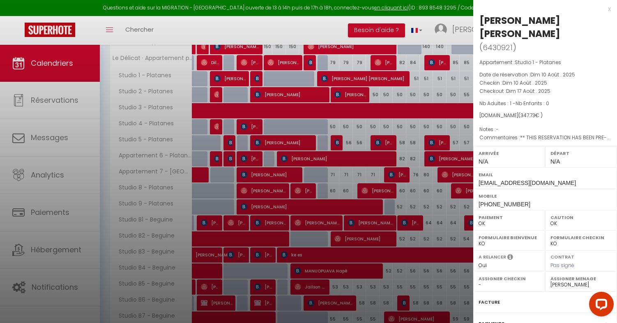
click at [350, 94] on div at bounding box center [308, 161] width 617 height 323
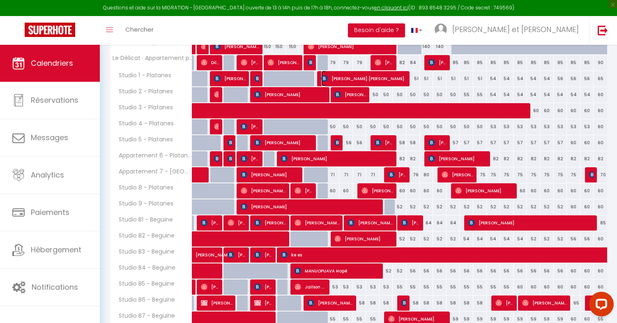
click at [351, 81] on span "[PERSON_NAME] [PERSON_NAME]" at bounding box center [364, 79] width 86 height 16
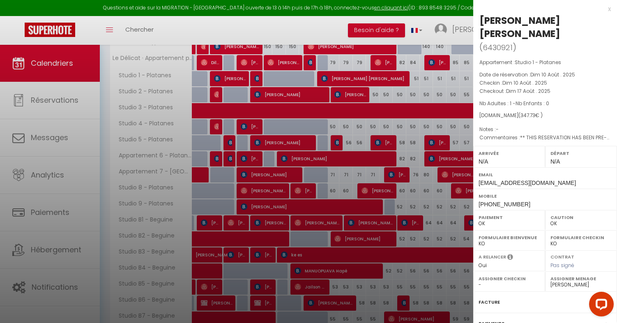
click at [377, 123] on div at bounding box center [308, 161] width 617 height 323
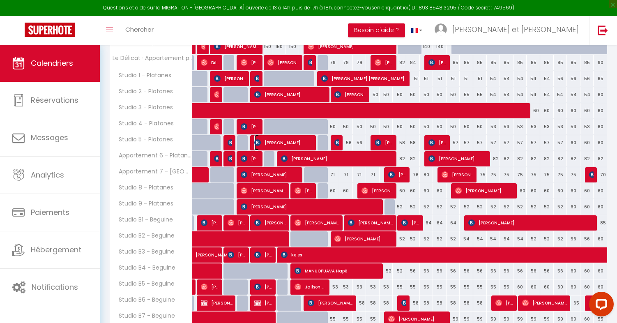
click at [299, 147] on span "[PERSON_NAME]" at bounding box center [283, 143] width 59 height 16
select select "49307"
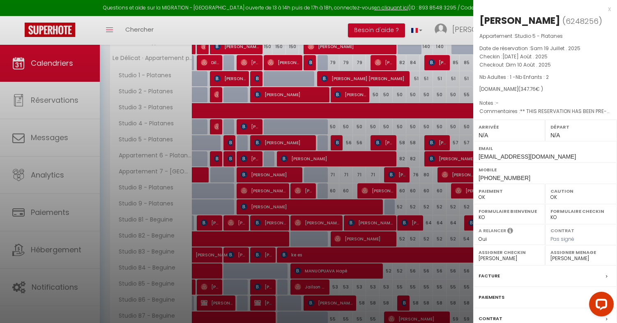
click at [336, 178] on div at bounding box center [308, 161] width 617 height 323
